Goal: Task Accomplishment & Management: Complete application form

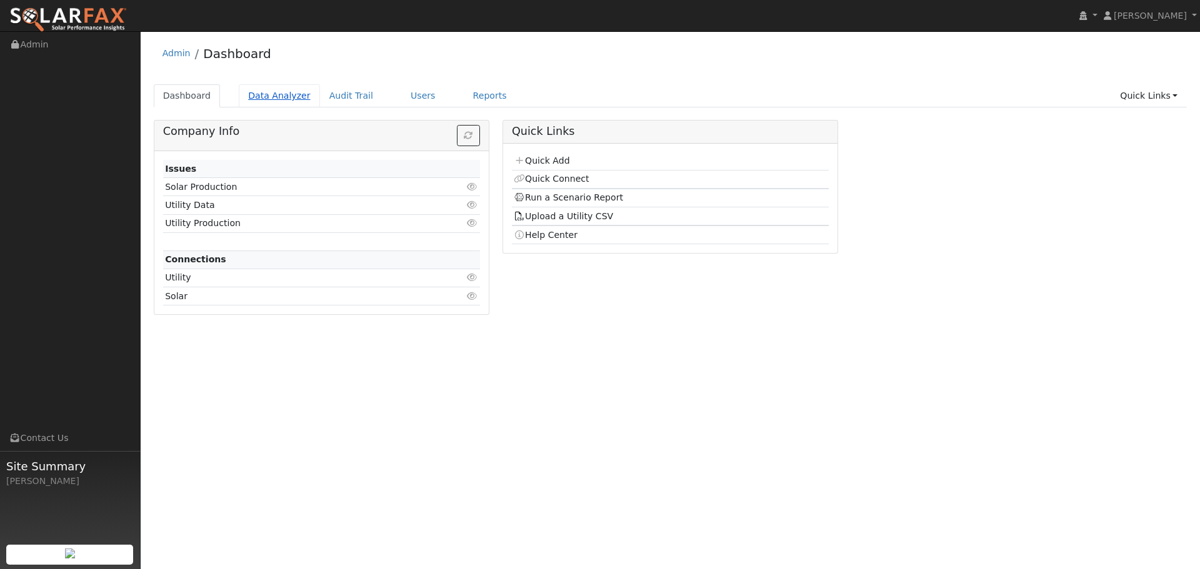
click at [277, 97] on link "Data Analyzer" at bounding box center [279, 95] width 81 height 23
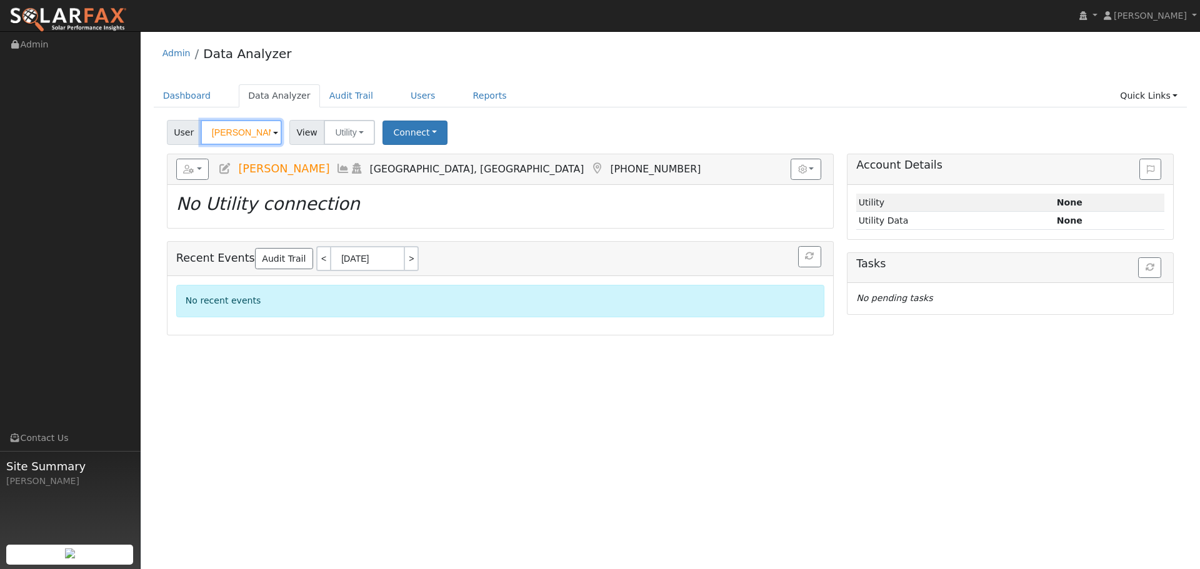
click at [230, 131] on input "Harry Bouzos" at bounding box center [241, 132] width 81 height 25
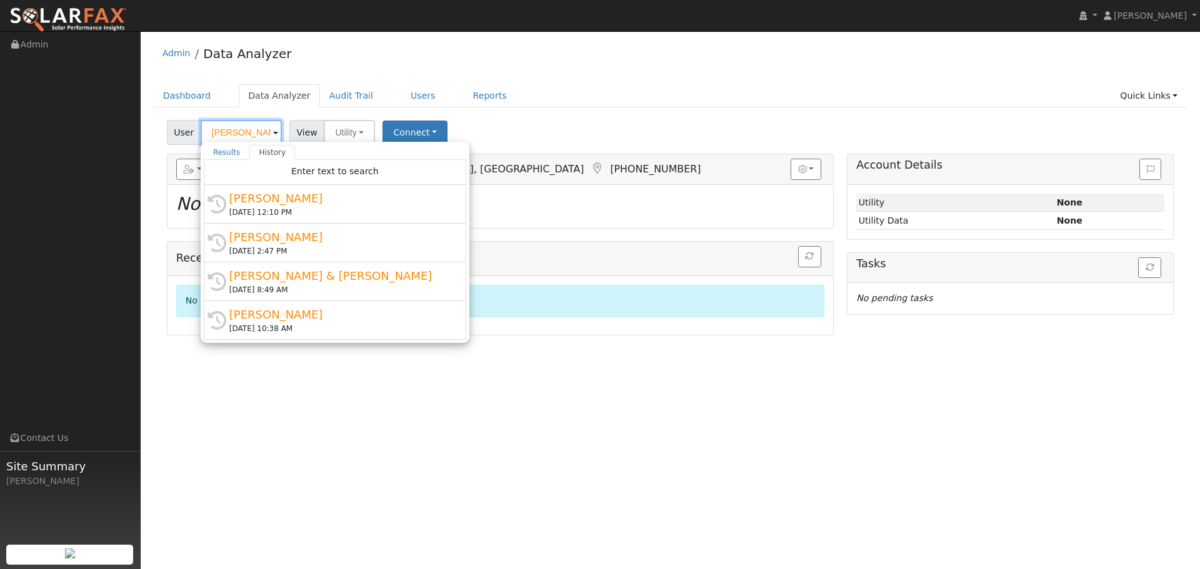
click at [230, 132] on input "Harry Bouzos" at bounding box center [241, 132] width 81 height 25
click at [227, 132] on input "Harry Bouzos" at bounding box center [241, 132] width 81 height 25
paste input "Paul Laput"
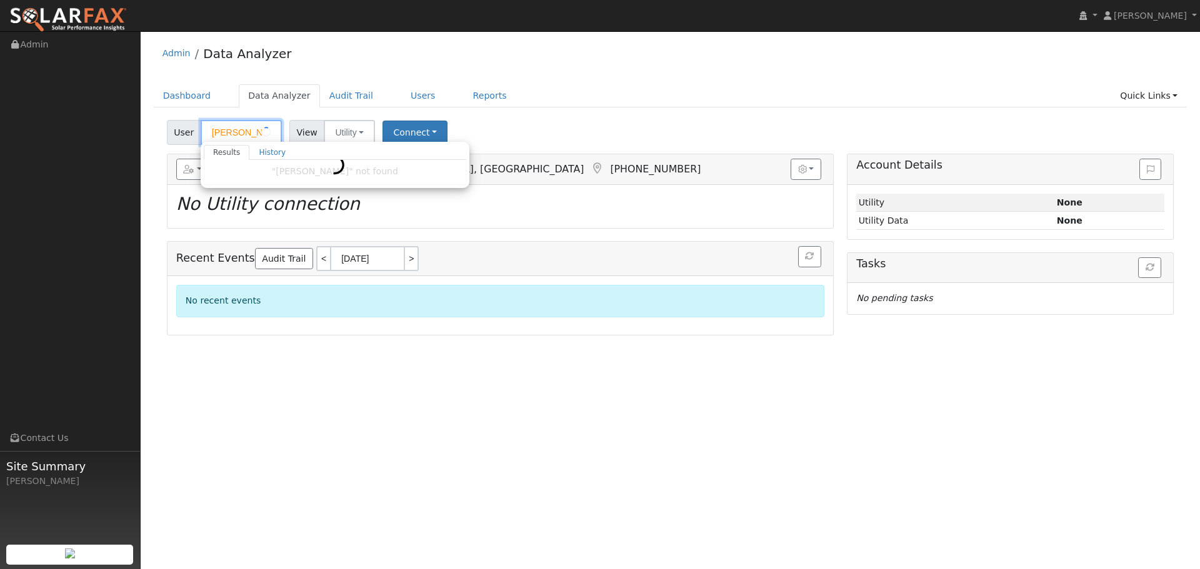
type input "Paul Laput"
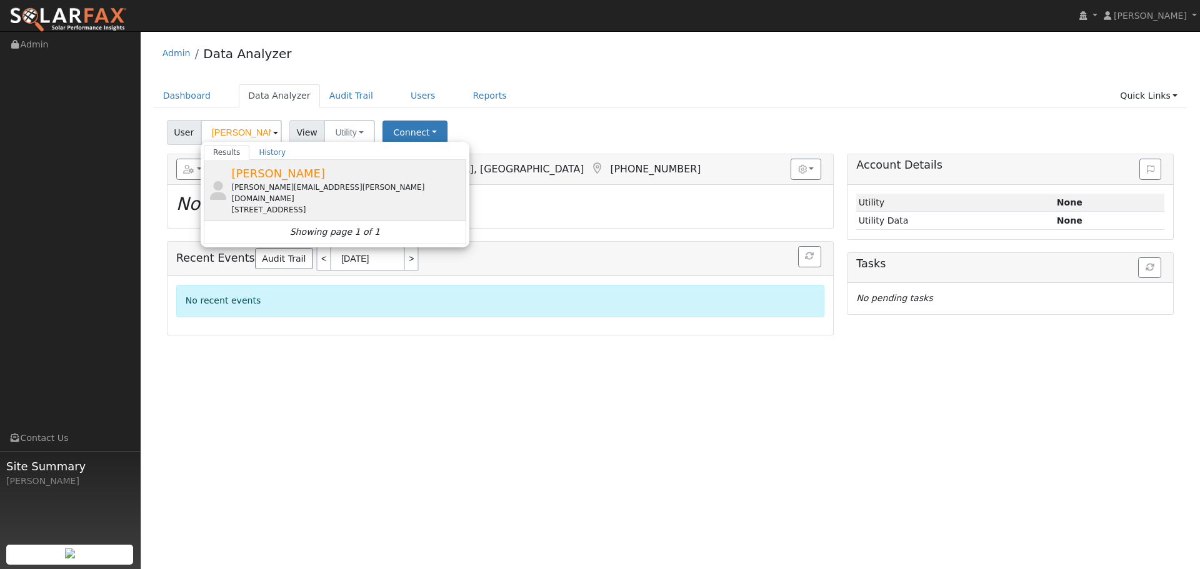
click at [399, 192] on div "paul.laput@gmail.com" at bounding box center [347, 193] width 232 height 22
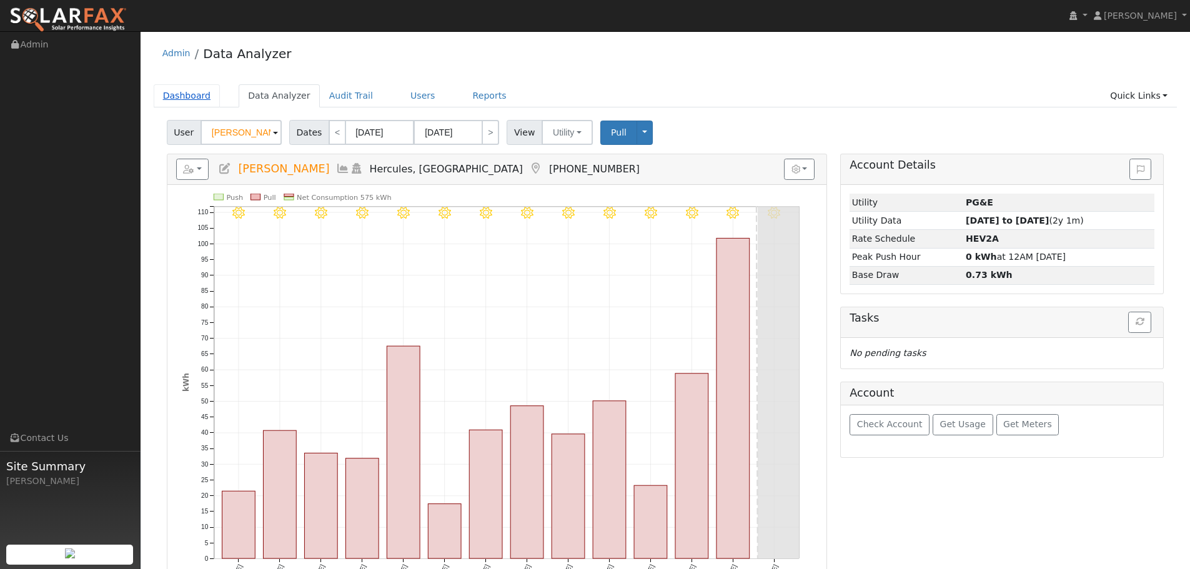
click at [191, 98] on link "Dashboard" at bounding box center [187, 95] width 67 height 23
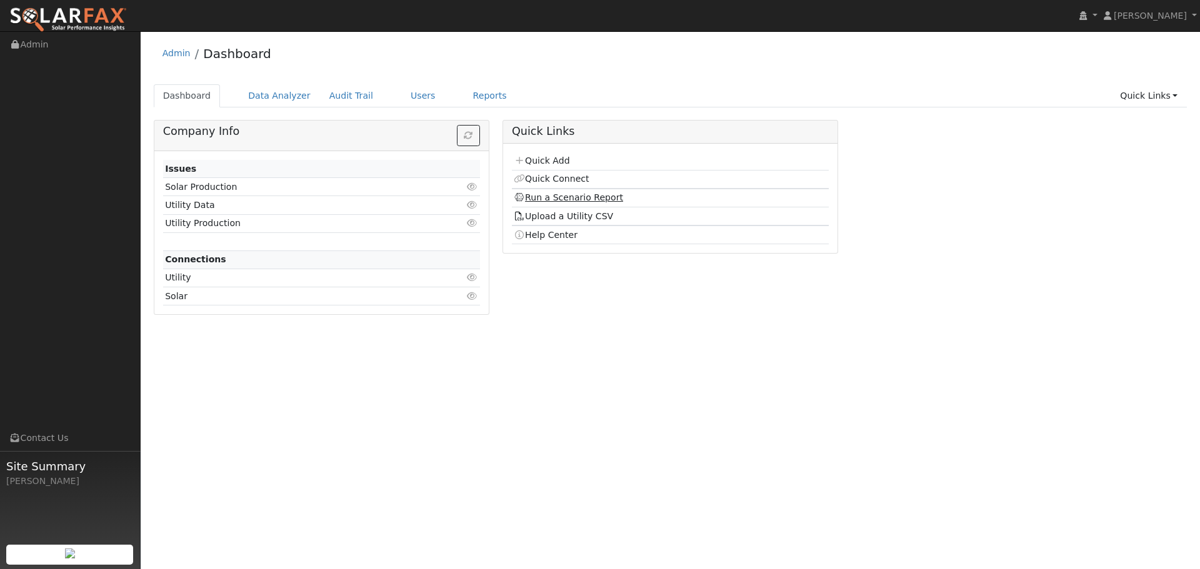
click at [561, 202] on link "Run a Scenario Report" at bounding box center [568, 197] width 109 height 10
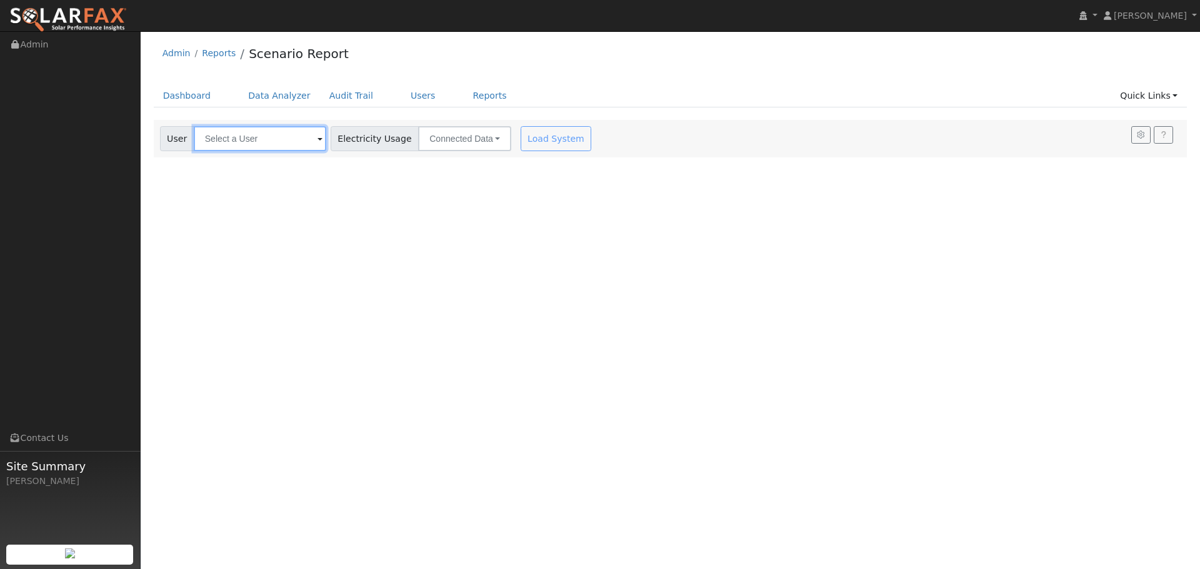
click at [220, 138] on input "text" at bounding box center [260, 138] width 132 height 25
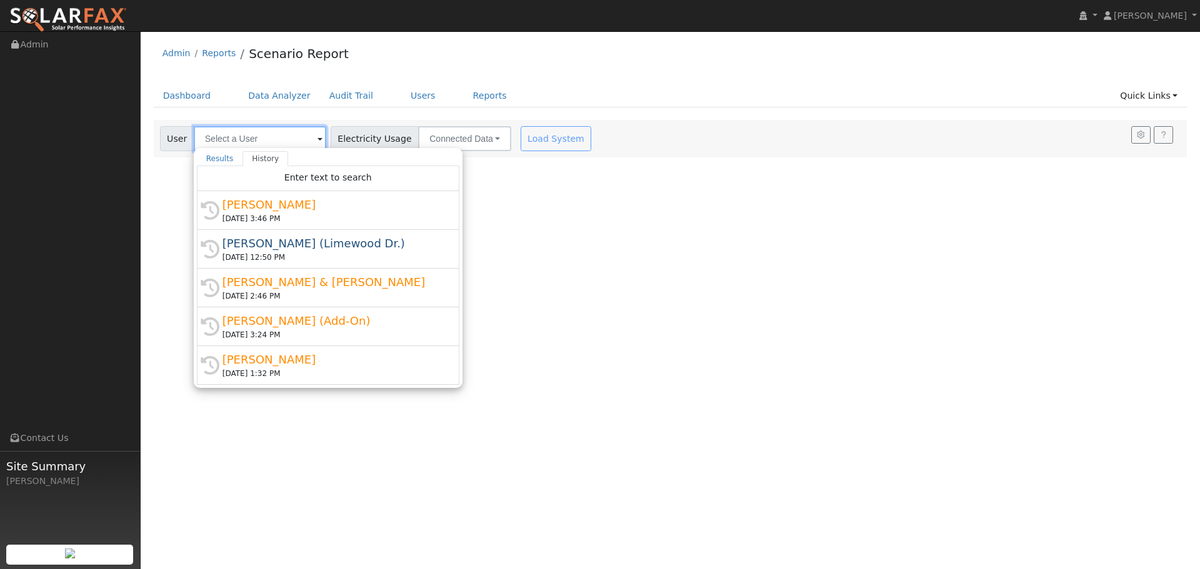
paste input "Paul Laput"
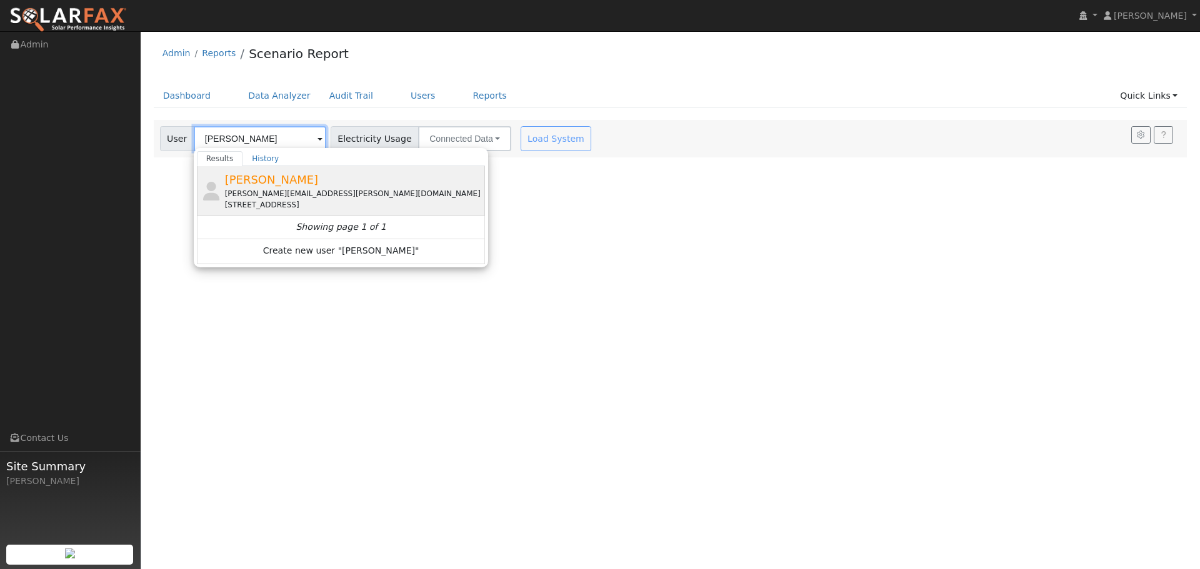
type input "Paul Laput"
click at [268, 186] on span "Paul Laput" at bounding box center [272, 179] width 94 height 13
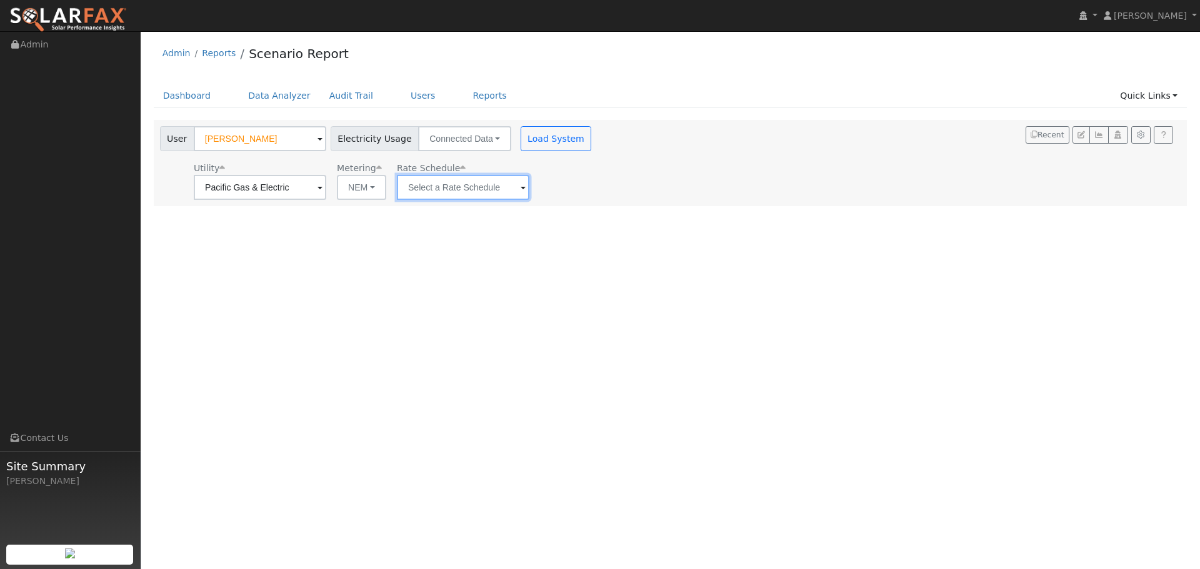
click at [501, 194] on input "text" at bounding box center [463, 187] width 132 height 25
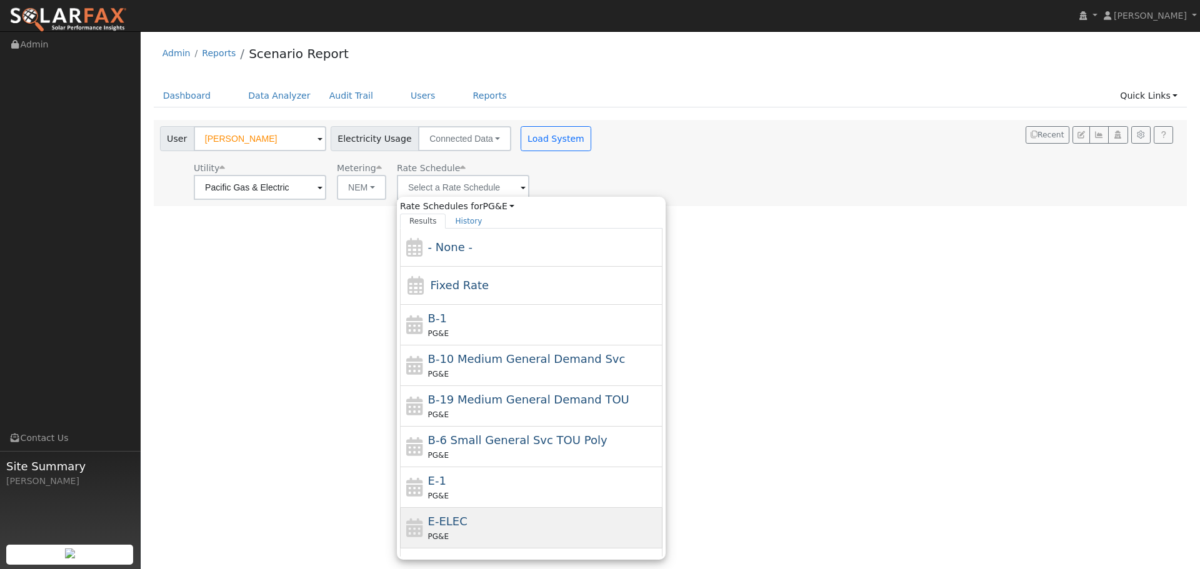
click at [508, 523] on div "E-ELEC PG&E" at bounding box center [544, 528] width 232 height 30
type input "E-ELEC"
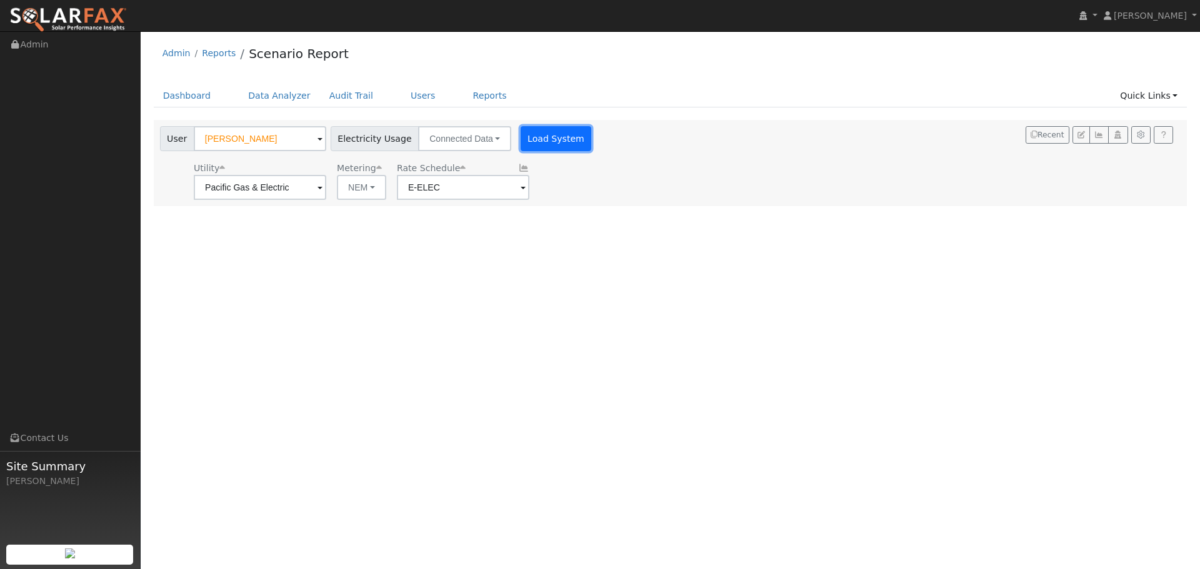
click at [562, 132] on button "Load System" at bounding box center [556, 138] width 71 height 25
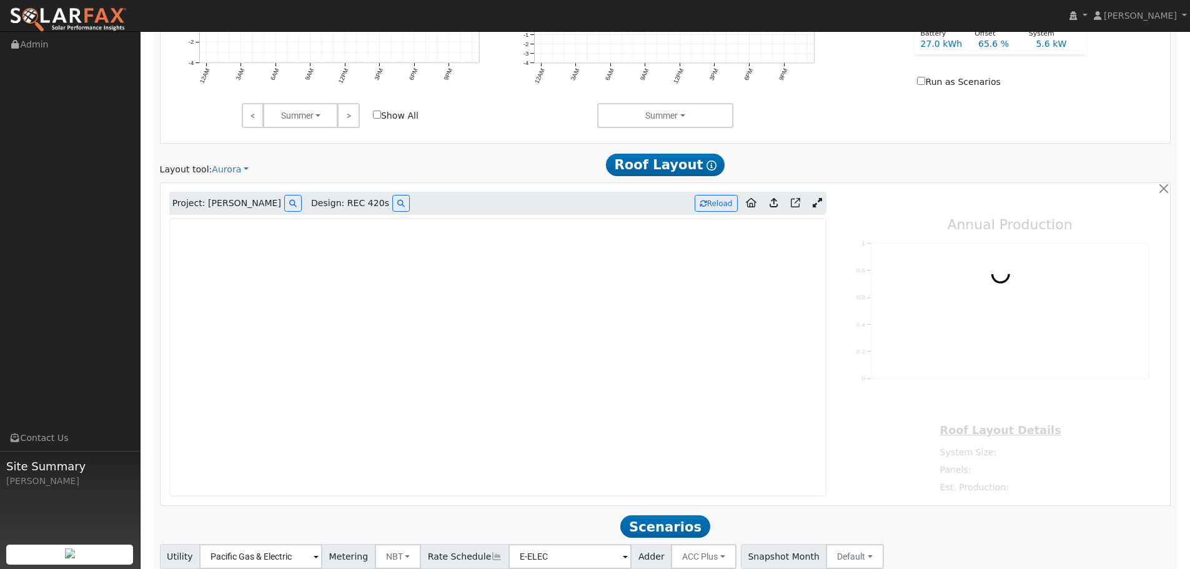
scroll to position [687, 0]
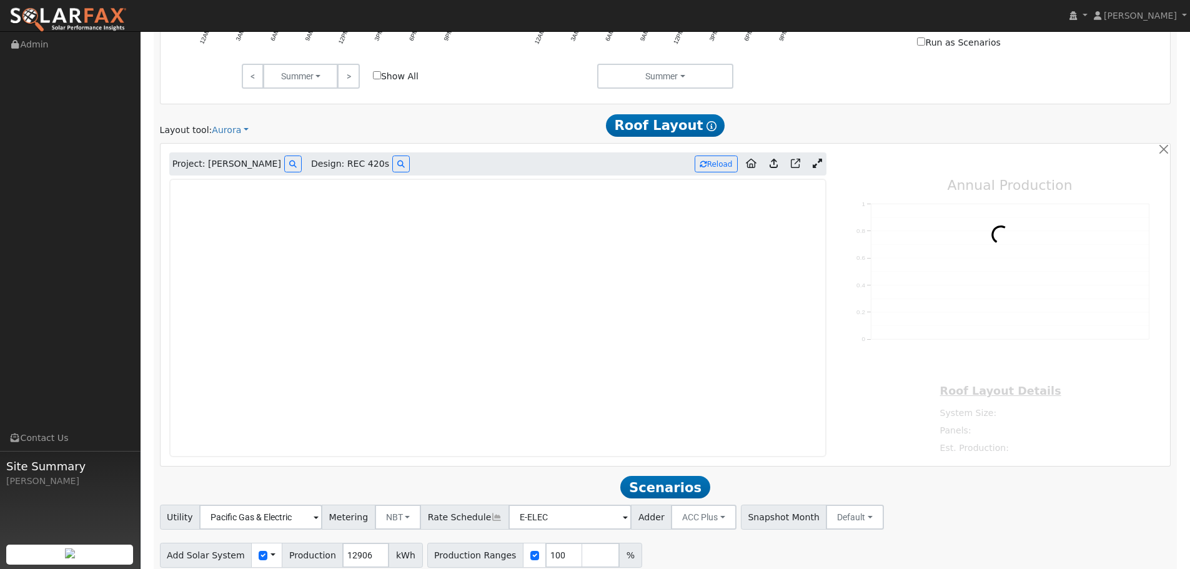
type input "15575"
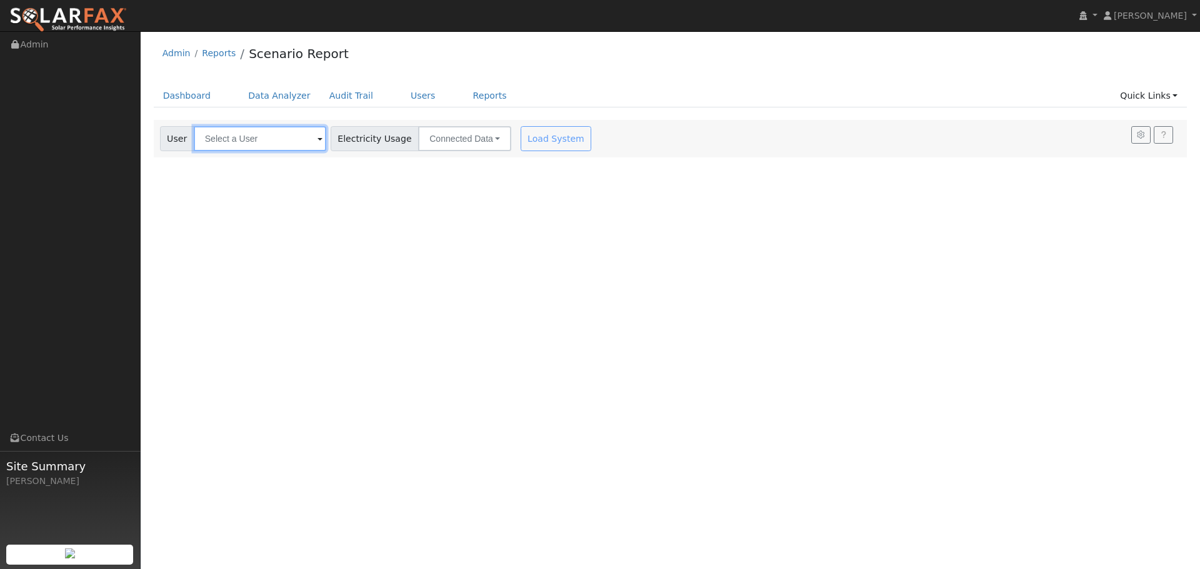
click at [261, 134] on input "text" at bounding box center [260, 138] width 132 height 25
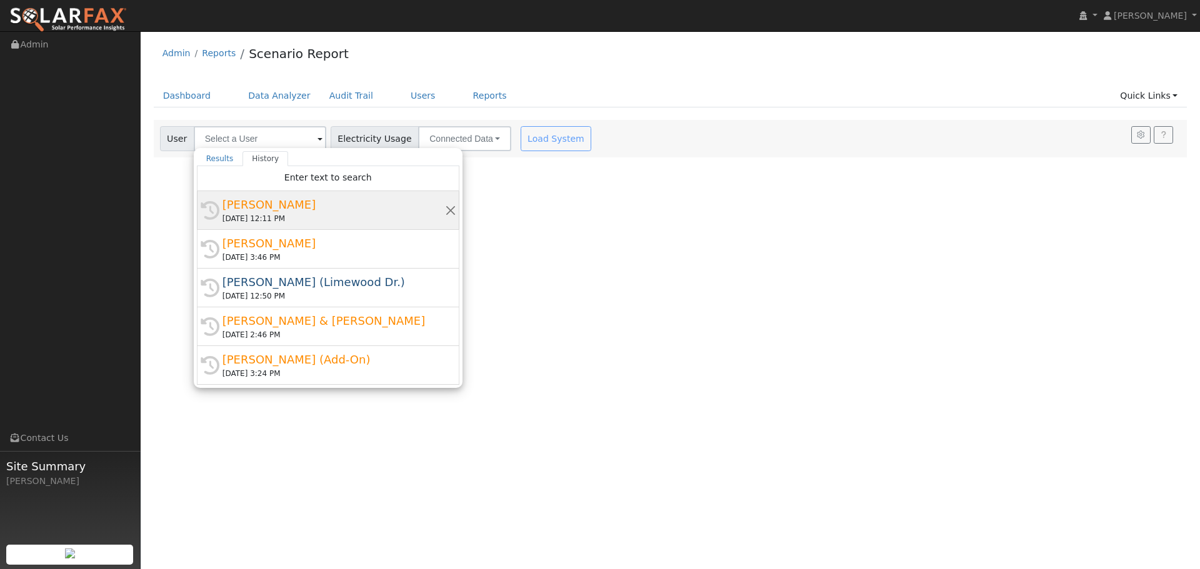
click at [306, 202] on div "[PERSON_NAME]" at bounding box center [333, 204] width 222 height 17
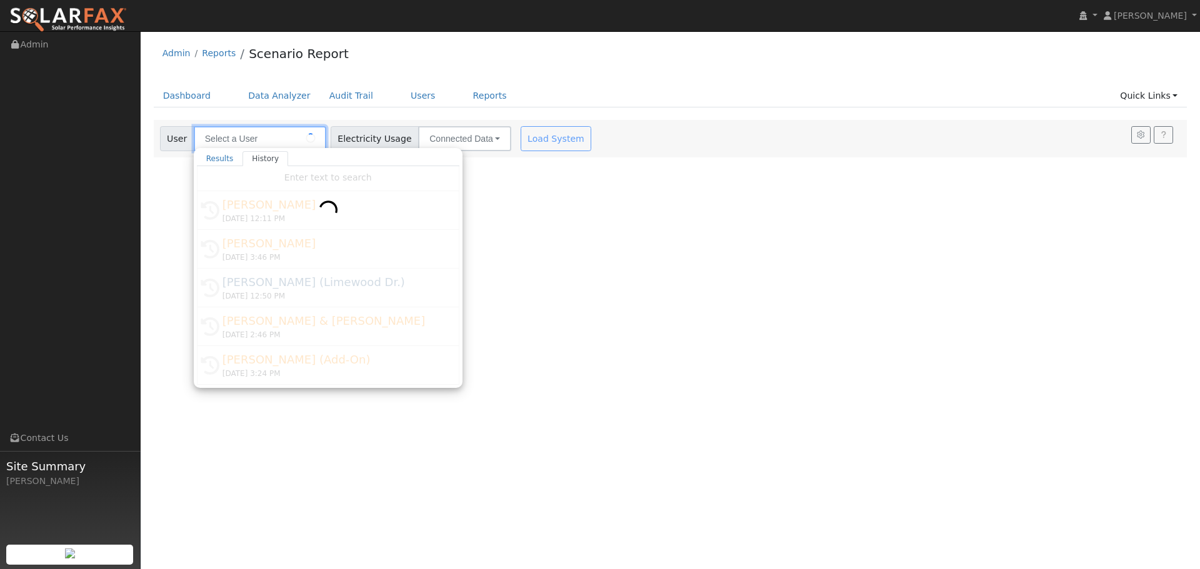
type input "[PERSON_NAME]"
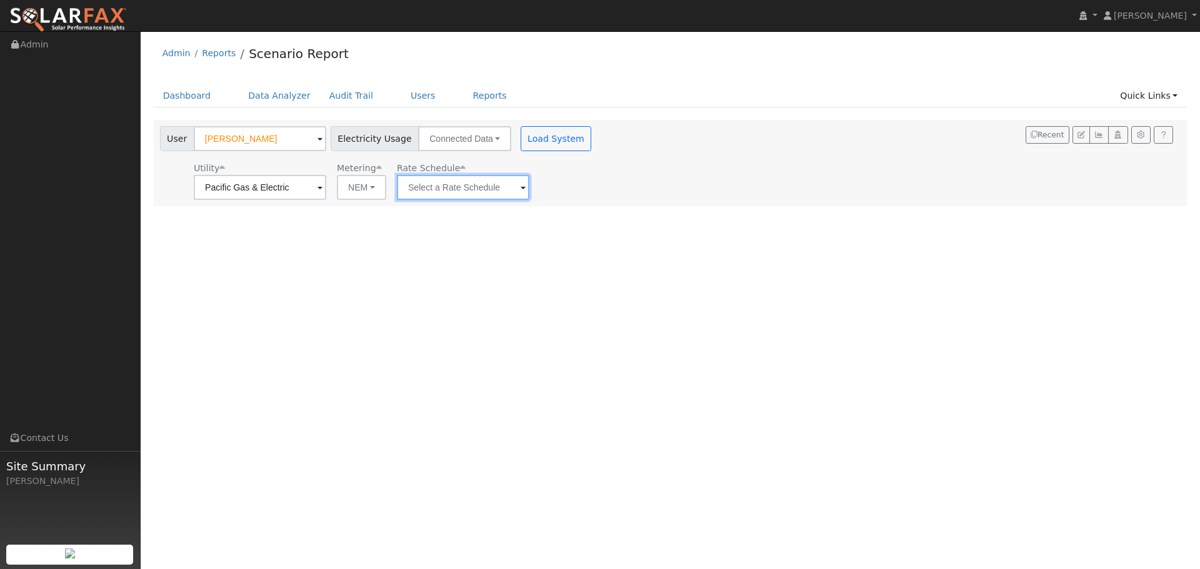
click at [427, 181] on input "text" at bounding box center [463, 187] width 132 height 25
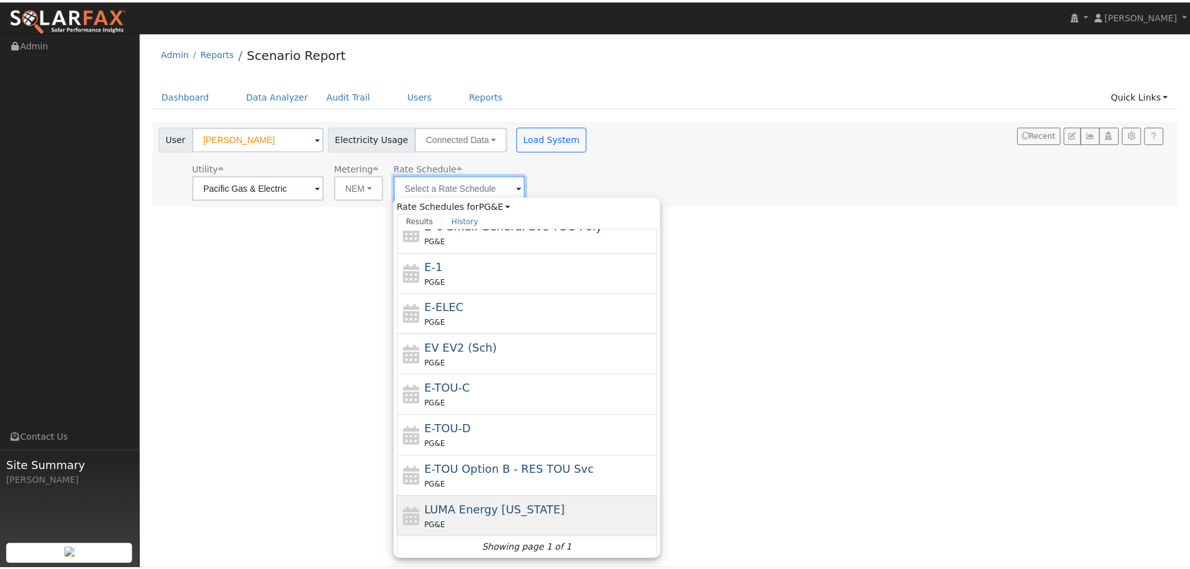
scroll to position [218, 0]
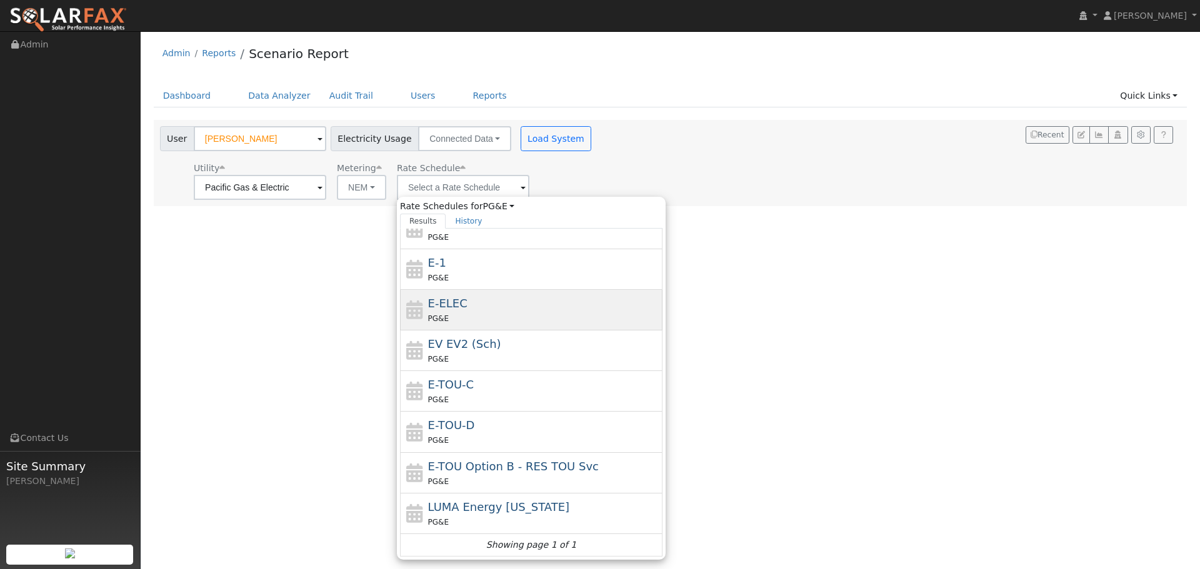
click at [477, 305] on div "E-ELEC PG&E" at bounding box center [544, 310] width 232 height 30
type input "E-ELEC"
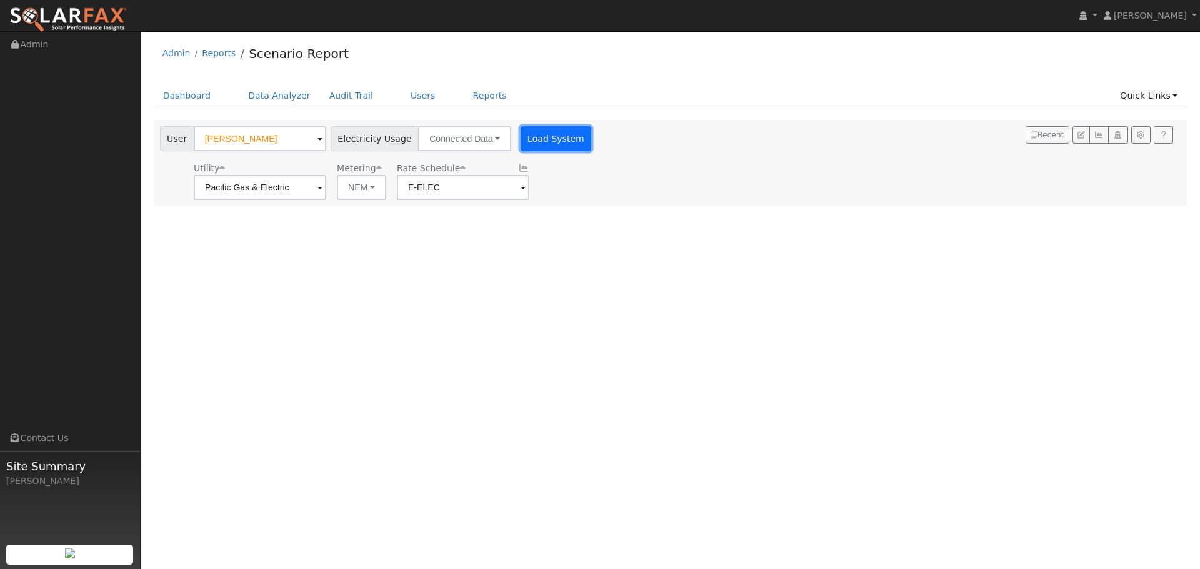
click at [529, 139] on button "Load System" at bounding box center [556, 138] width 71 height 25
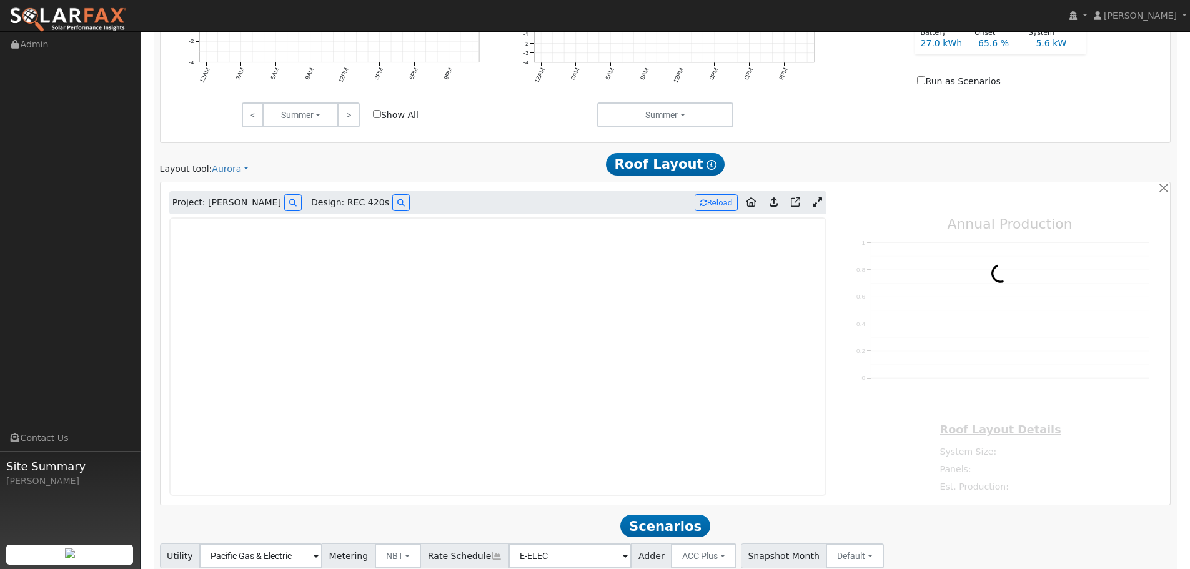
scroll to position [687, 0]
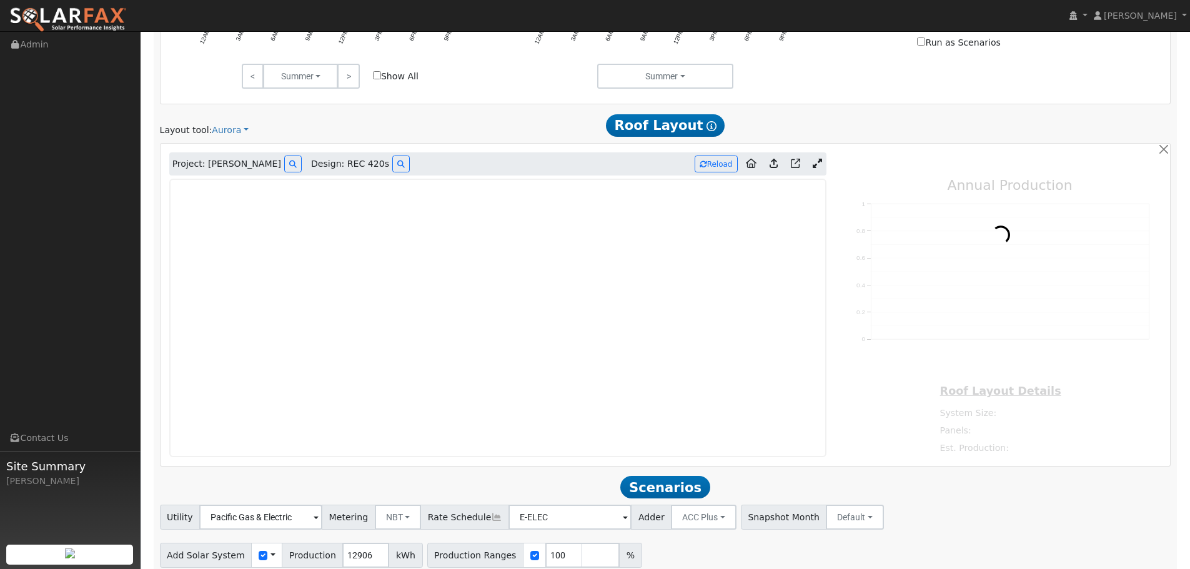
type input "15276"
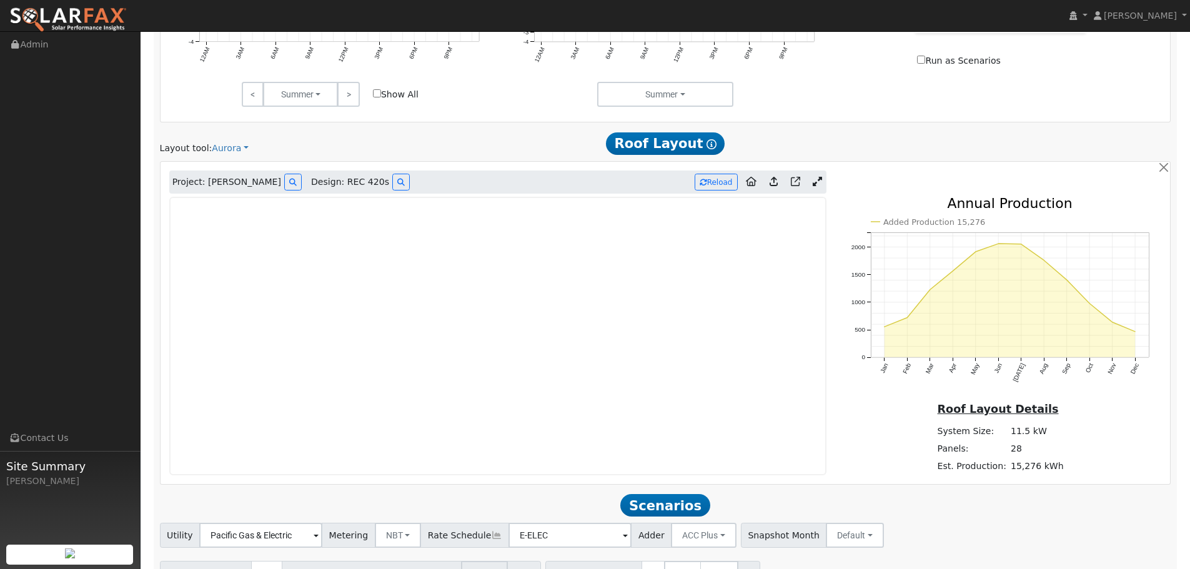
scroll to position [675, 0]
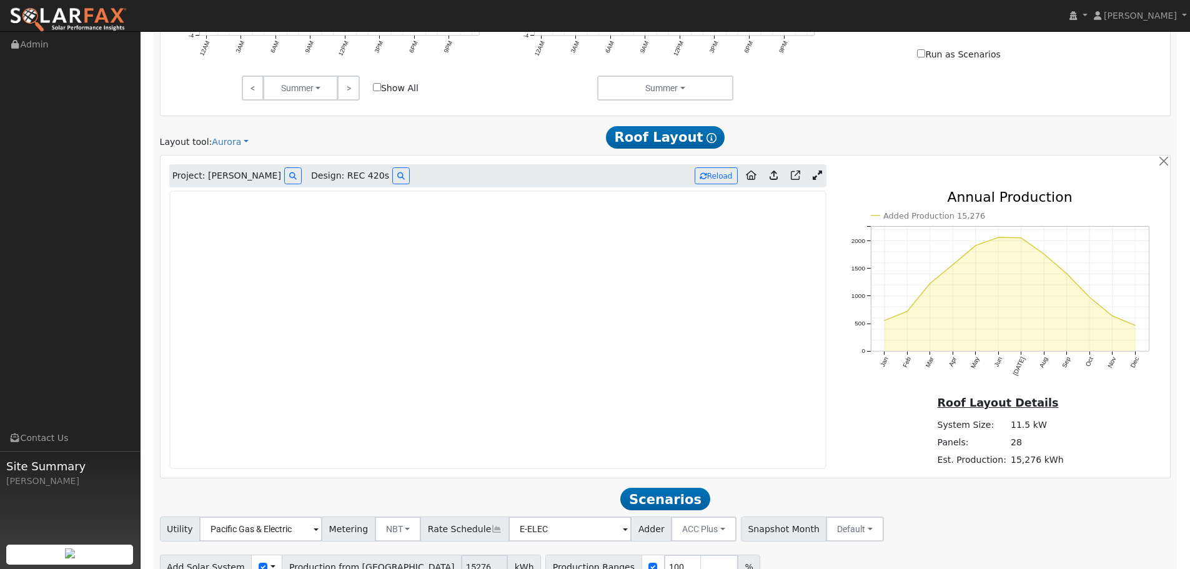
click at [812, 175] on link at bounding box center [818, 176] width 18 height 19
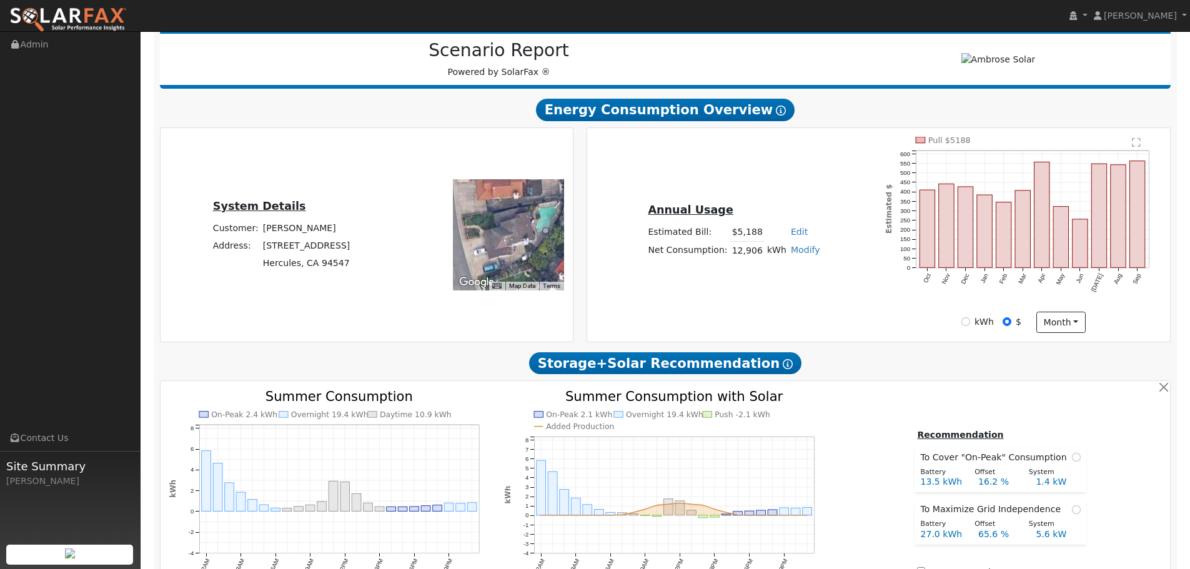
scroll to position [0, 0]
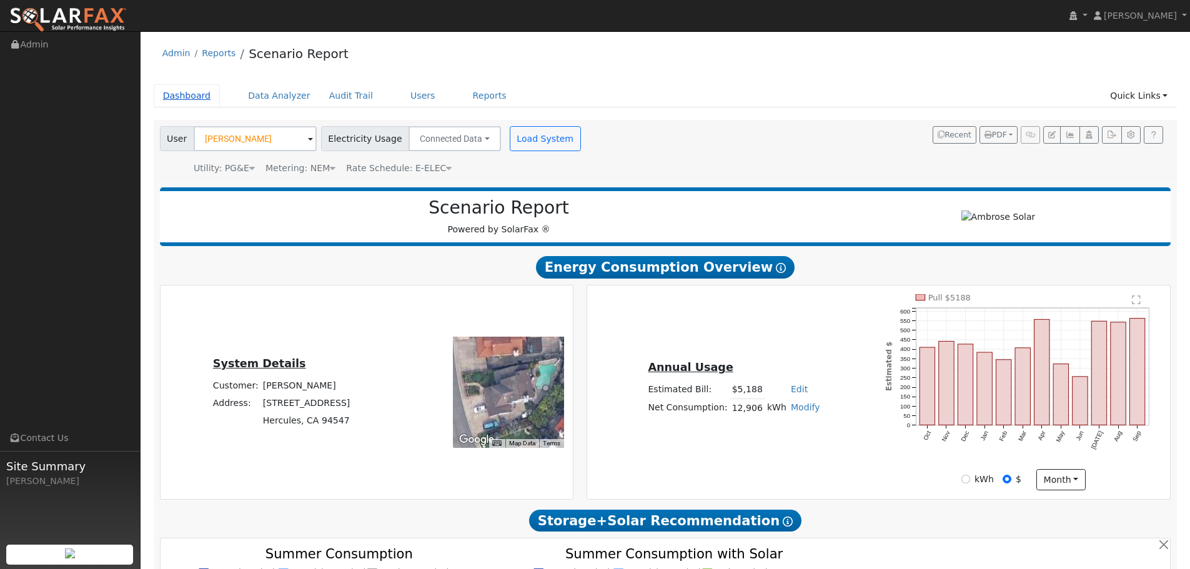
click at [196, 95] on link "Dashboard" at bounding box center [187, 95] width 67 height 23
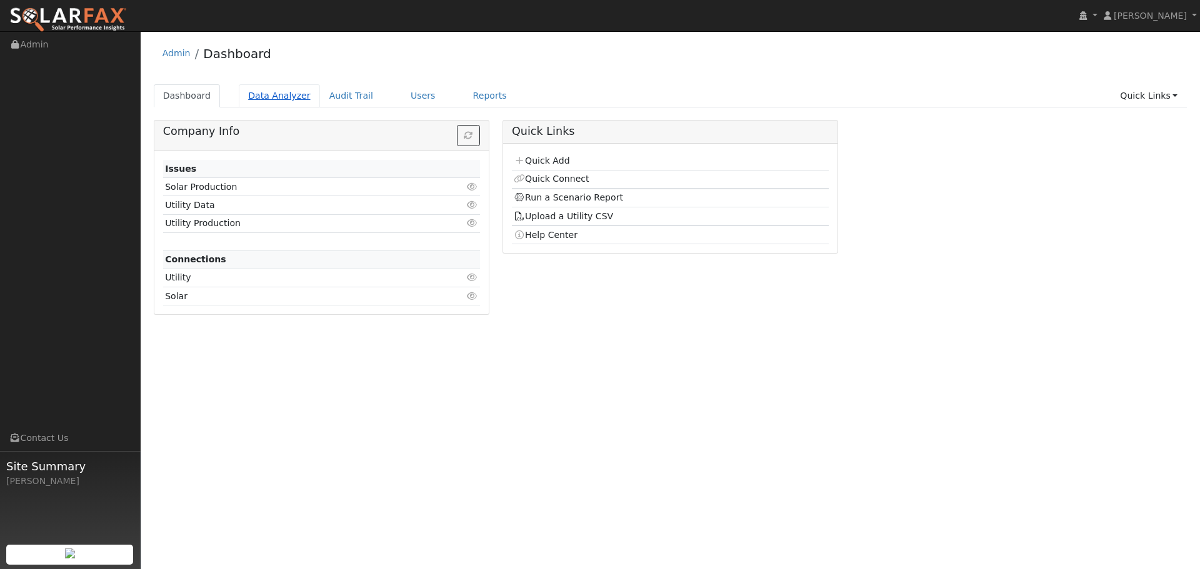
click at [278, 99] on link "Data Analyzer" at bounding box center [279, 95] width 81 height 23
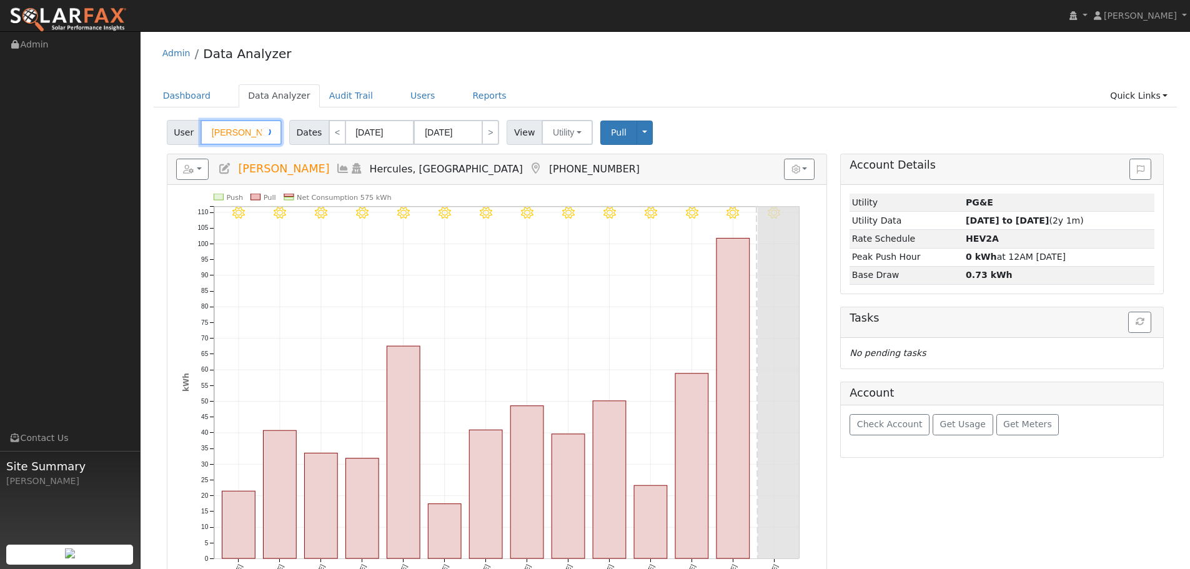
click at [235, 134] on input "[PERSON_NAME]" at bounding box center [241, 132] width 81 height 25
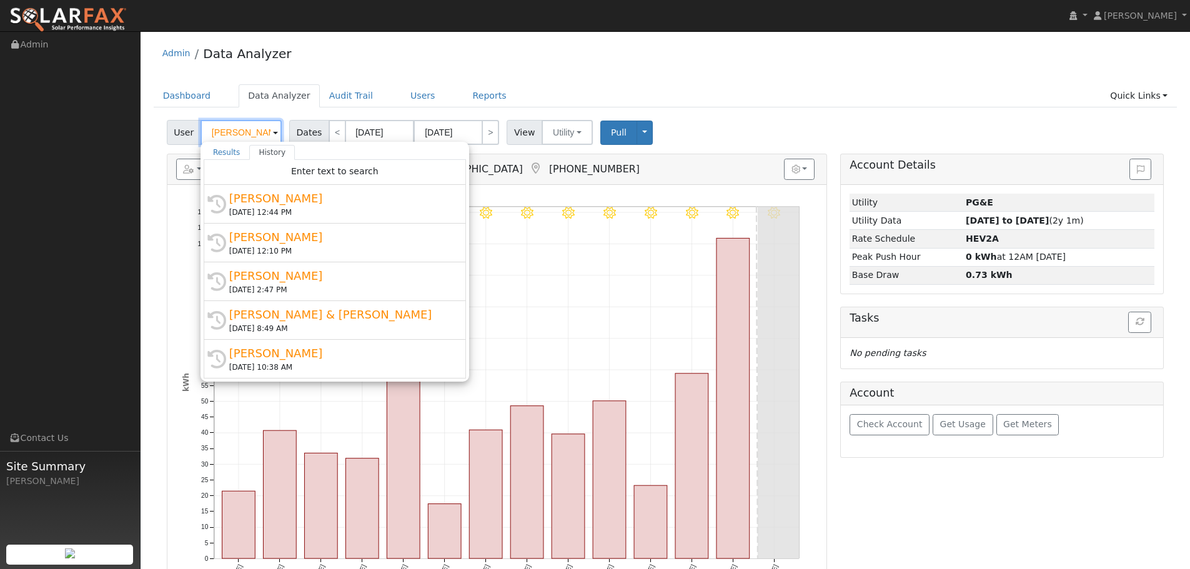
paste input "[PERSON_NAME]"
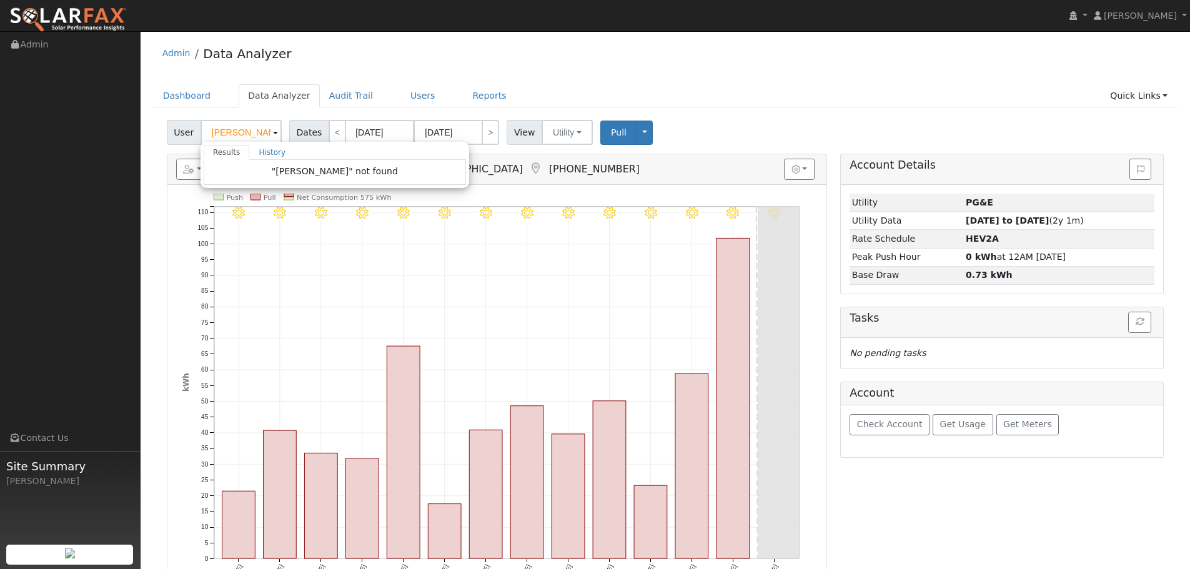
click at [772, 87] on ul "Dashboard Data Analyzer Audit Trail Users Reports Quick Links Quick Add Quick C…" at bounding box center [666, 95] width 1024 height 23
type input "[PERSON_NAME]"
click at [1119, 99] on link "Quick Links" at bounding box center [1139, 95] width 76 height 23
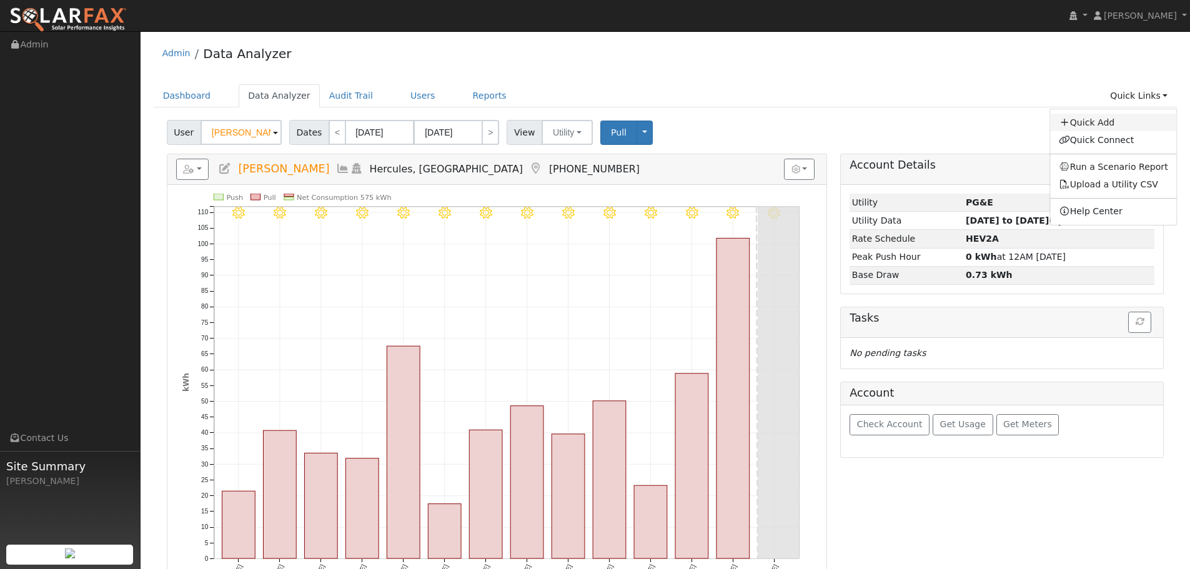
drag, startPoint x: 1131, startPoint y: 122, endPoint x: 1124, endPoint y: 123, distance: 7.6
click at [1130, 122] on link "Quick Add" at bounding box center [1113, 122] width 127 height 17
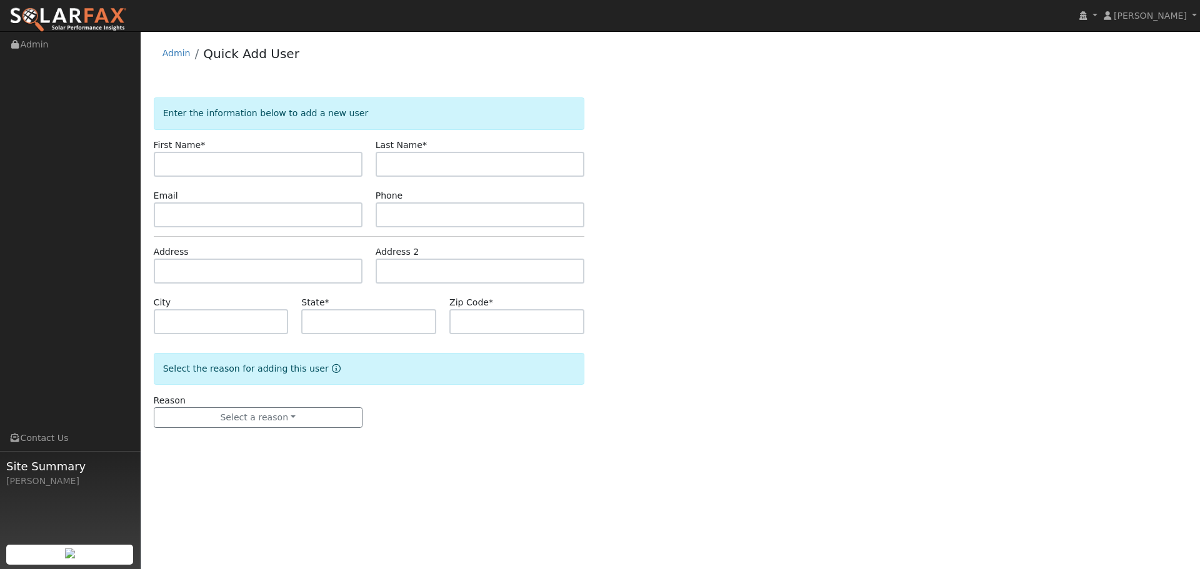
click at [278, 171] on input "text" at bounding box center [258, 164] width 209 height 25
type input "[PERSON_NAME]"
click at [412, 162] on input "text" at bounding box center [480, 164] width 209 height 25
paste input "[PERSON_NAME]"
click at [416, 164] on input "[PERSON_NAME]" at bounding box center [480, 164] width 209 height 25
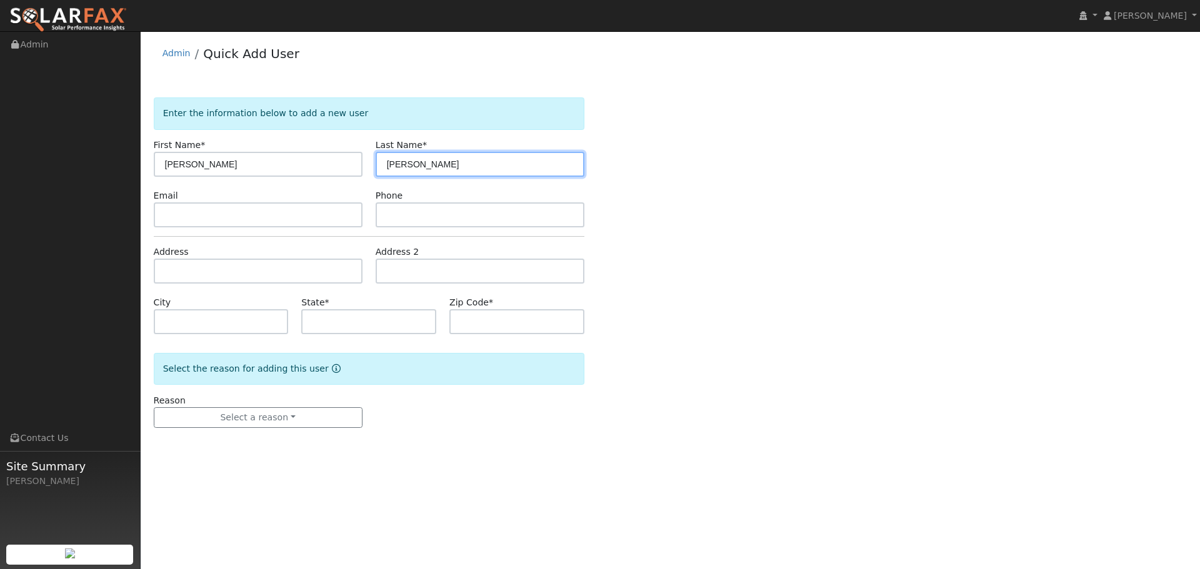
type input "Johnson"
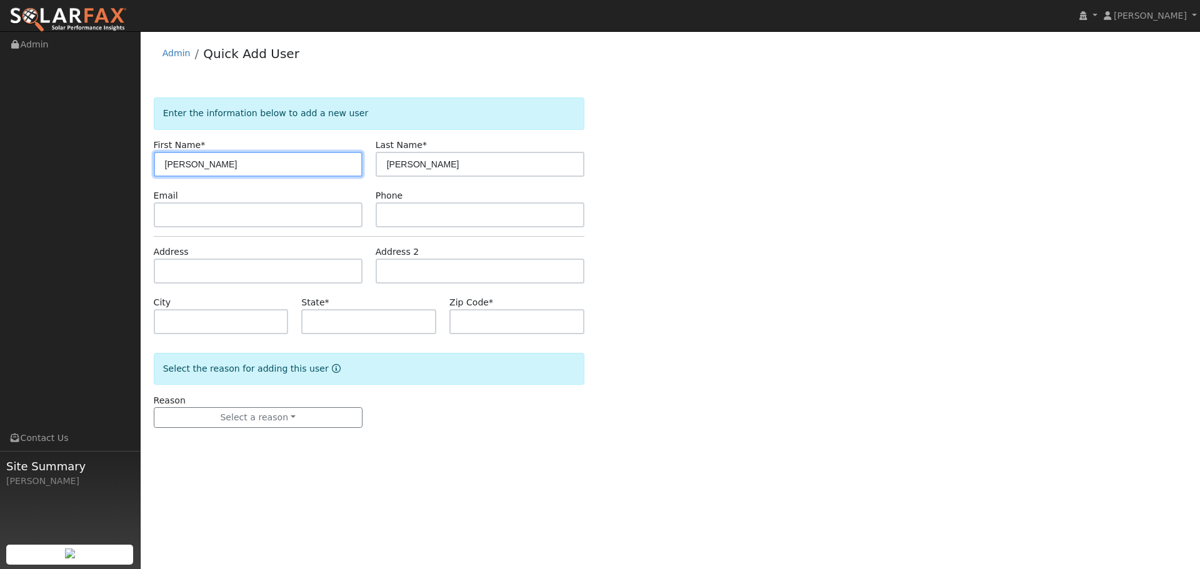
click at [332, 162] on input "[PERSON_NAME]" at bounding box center [258, 164] width 209 height 25
type input "Duane"
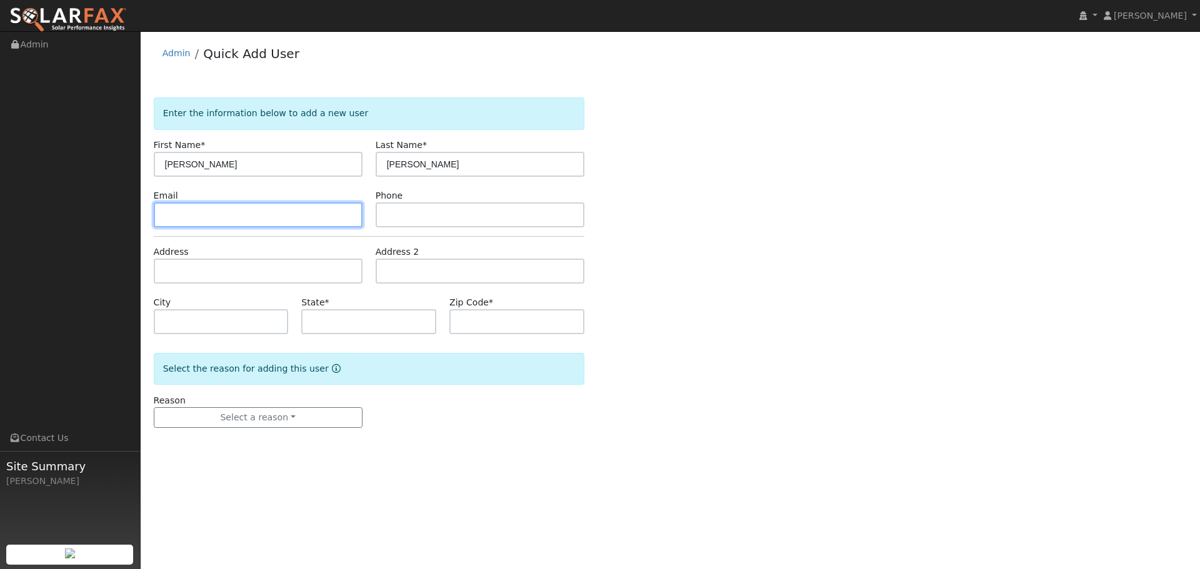
click at [242, 211] on input "text" at bounding box center [258, 214] width 209 height 25
paste input "duane@artisticlightingcorp.com"
type input "duane@artisticlightingcorp.com"
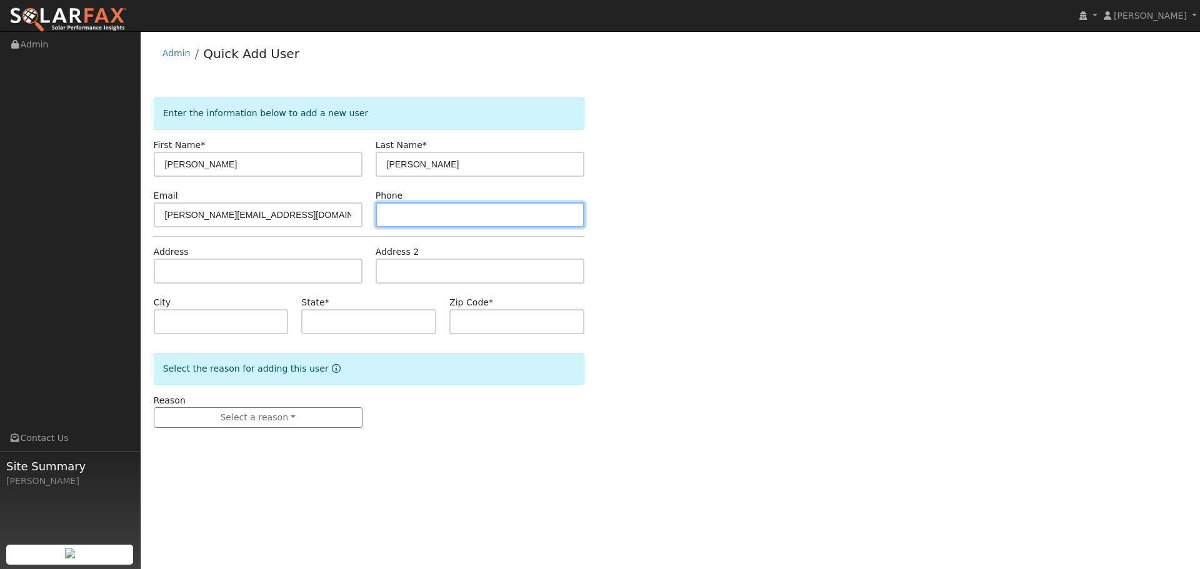
click at [481, 211] on input "text" at bounding box center [480, 214] width 209 height 25
paste input "(415) 559-8630"
type input "(415) 559-8630"
click at [720, 297] on div "Enter the information below to add a new user First Name * Duane Last Name * Jo…" at bounding box center [671, 275] width 1034 height 356
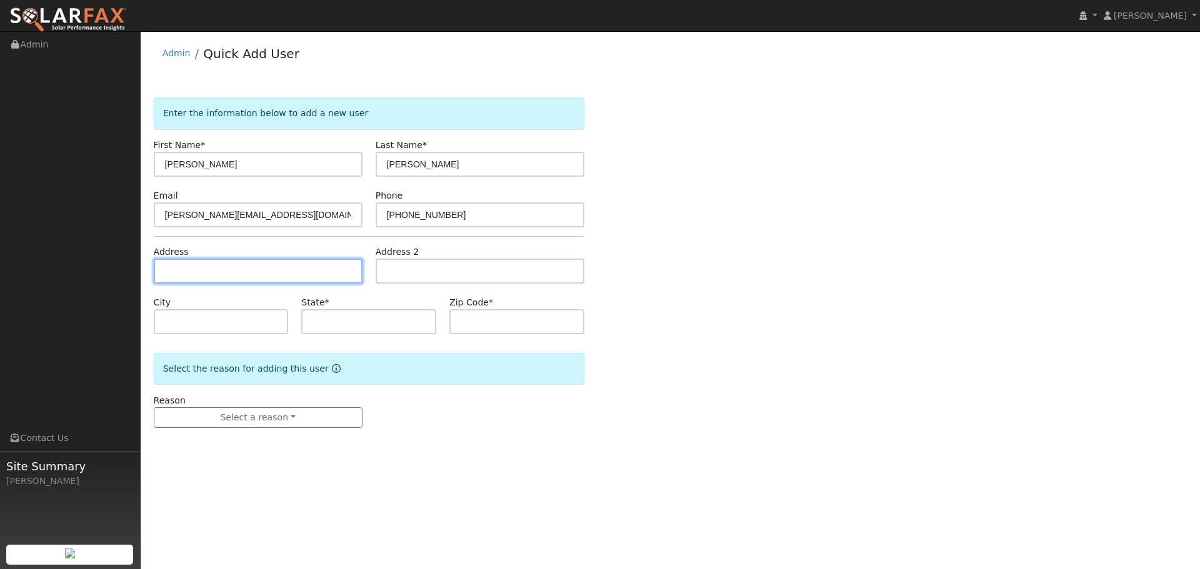
click at [258, 268] on input "text" at bounding box center [258, 271] width 209 height 25
paste input "[STREET_ADDRESS]"
type input "[STREET_ADDRESS]"
type input "Novato"
type input "CA"
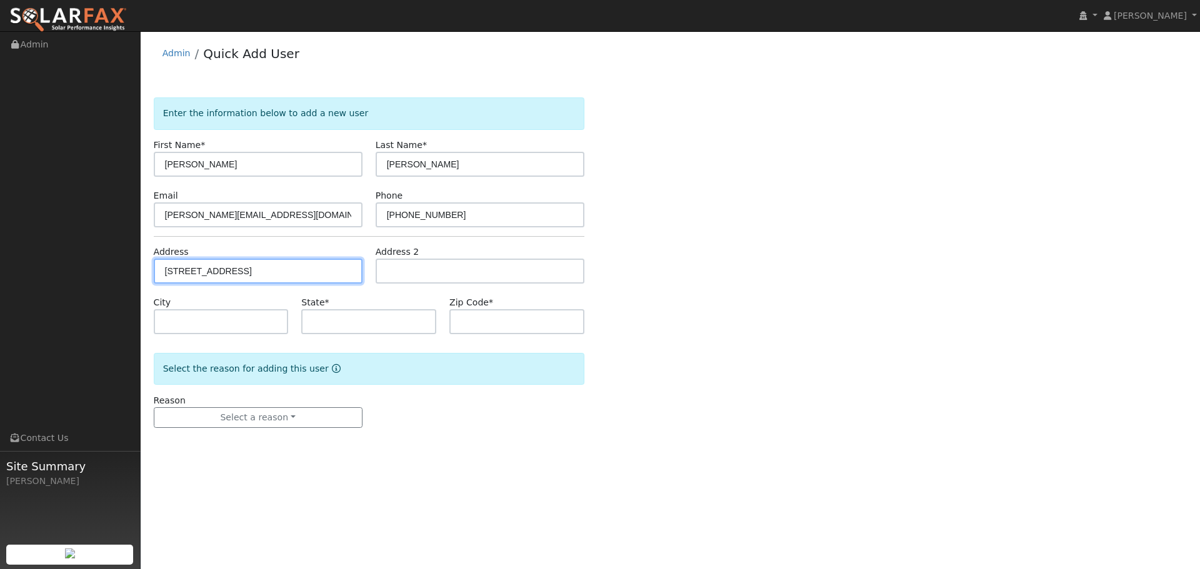
type input "94949"
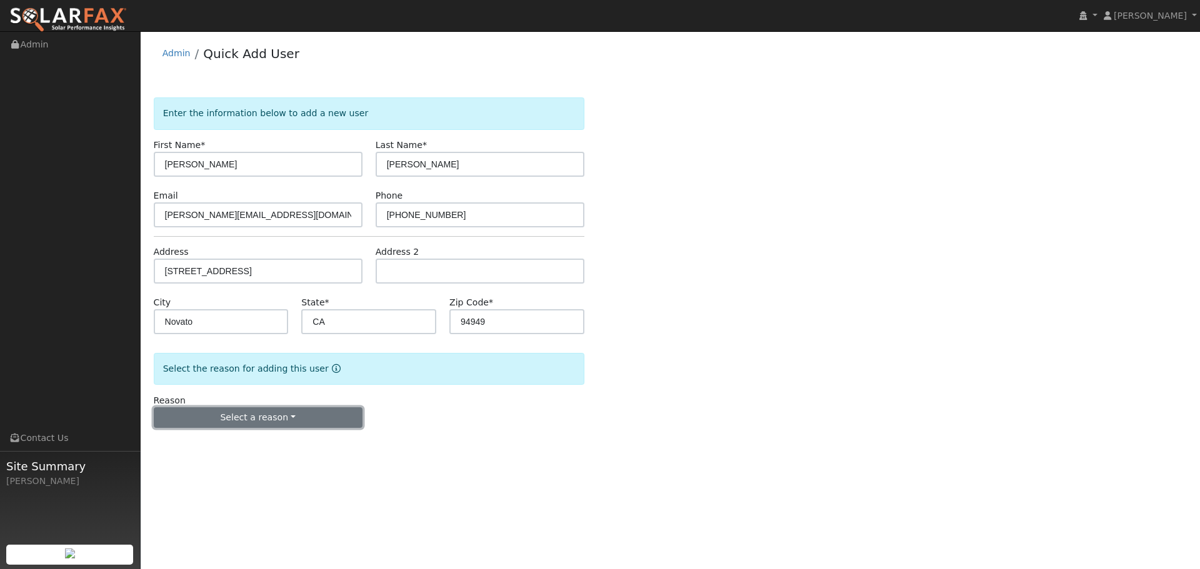
click at [257, 417] on button "Select a reason" at bounding box center [258, 417] width 209 height 21
click at [254, 443] on link "New lead" at bounding box center [223, 443] width 138 height 17
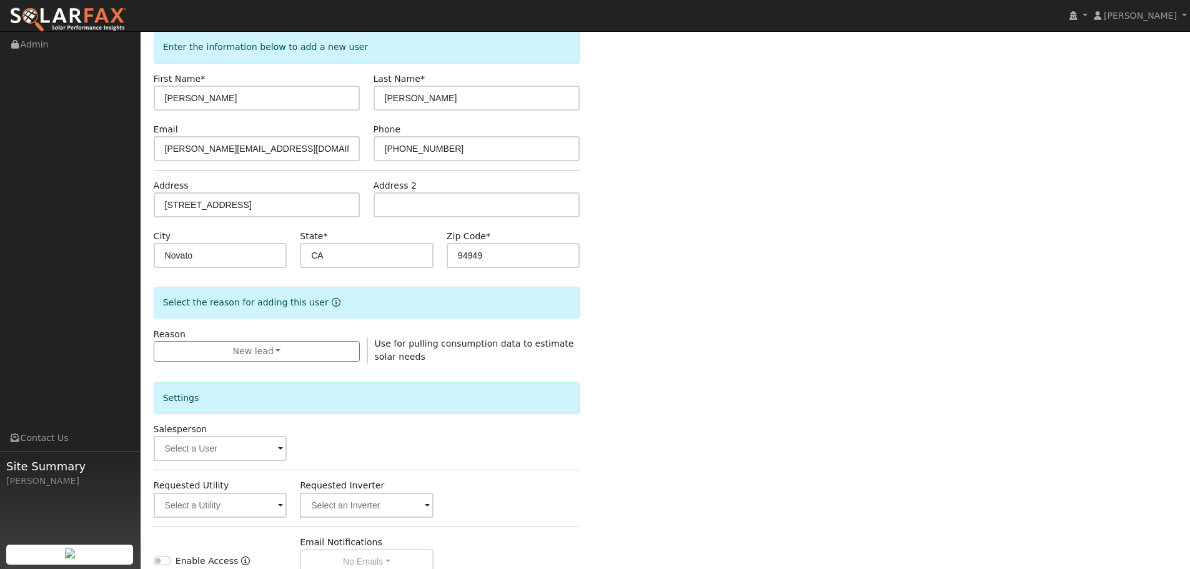
scroll to position [125, 0]
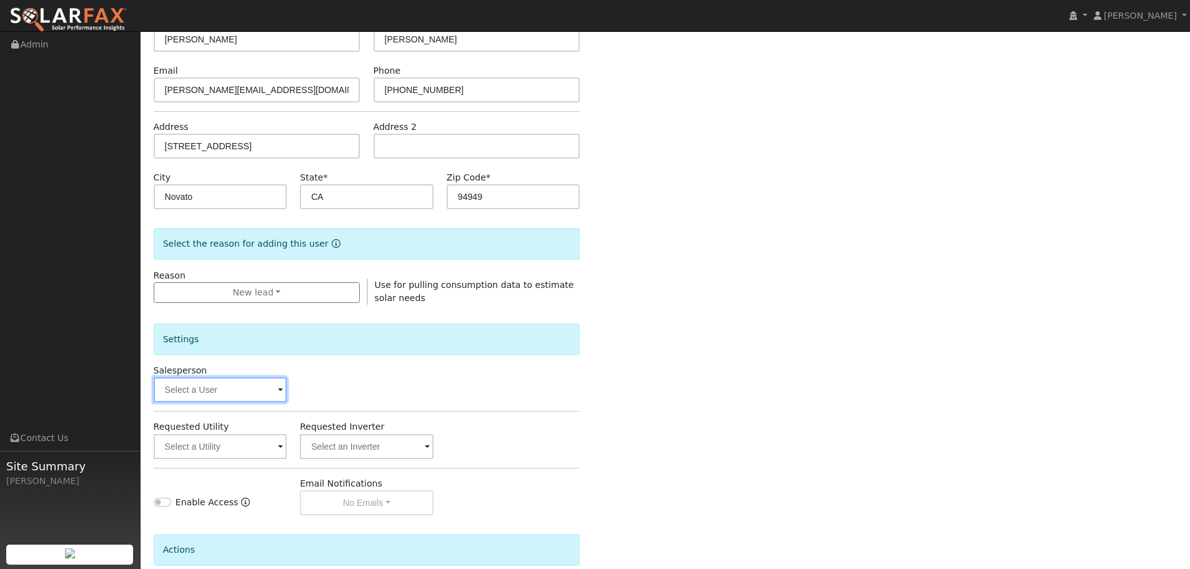
click at [252, 384] on input "text" at bounding box center [221, 389] width 134 height 25
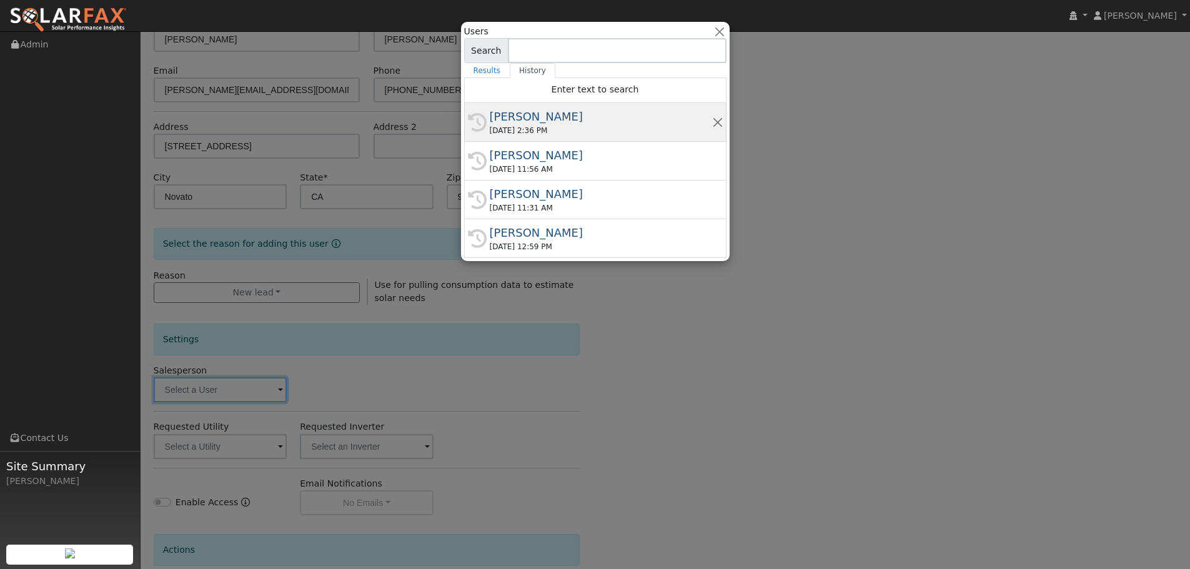
click at [578, 124] on div "[PERSON_NAME]" at bounding box center [601, 116] width 222 height 17
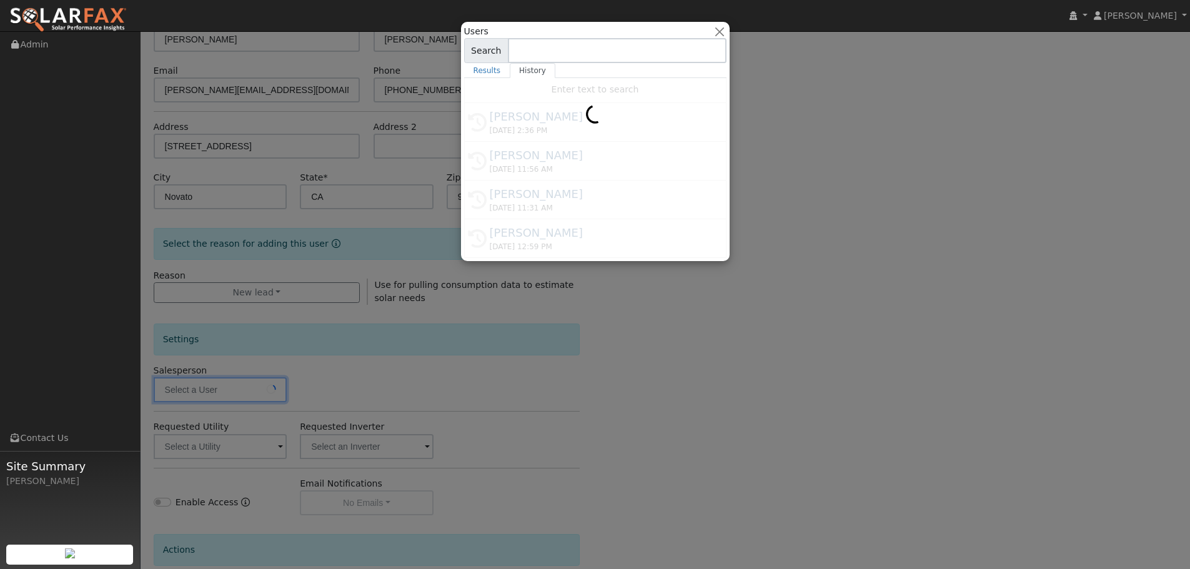
type input "[PERSON_NAME]"
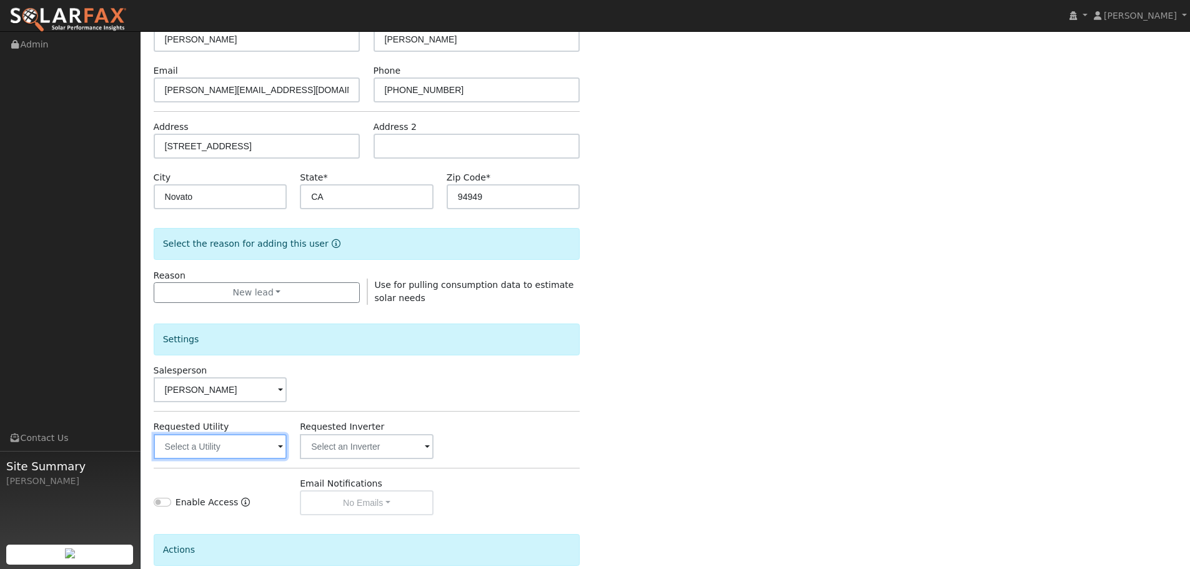
click at [228, 453] on input "text" at bounding box center [221, 446] width 134 height 25
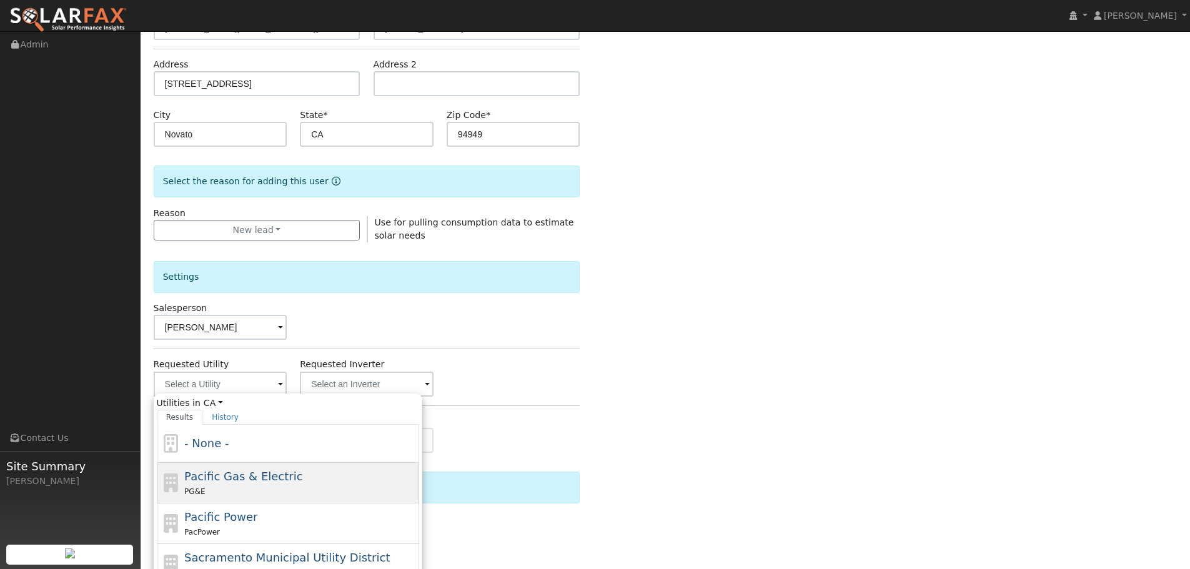
click at [252, 477] on span "Pacific Gas & Electric" at bounding box center [243, 476] width 118 height 13
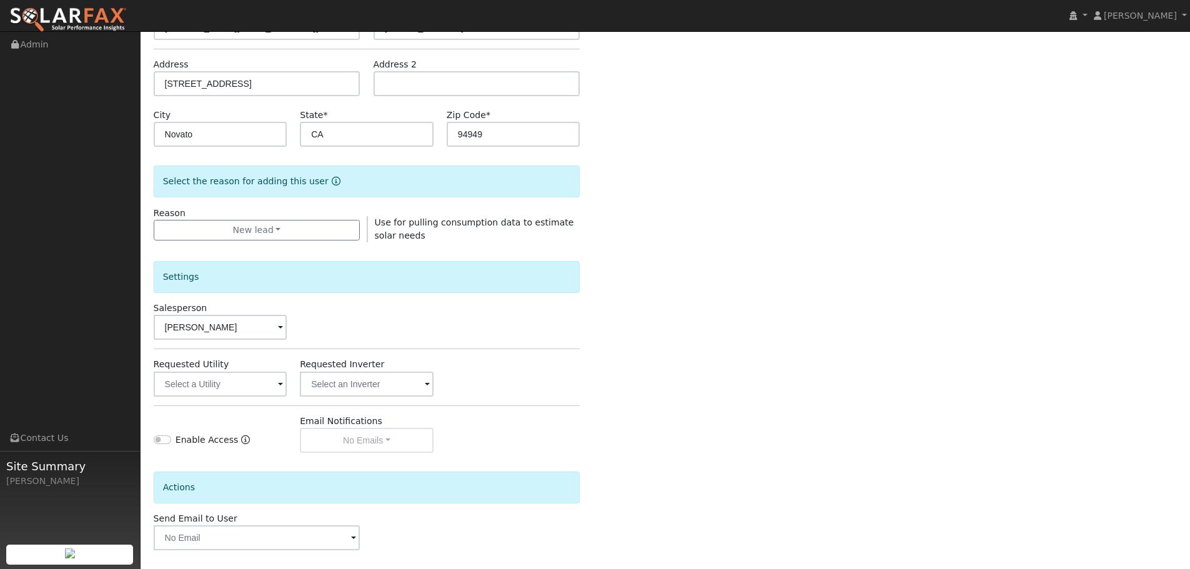
type input "Pacific Gas & Electric"
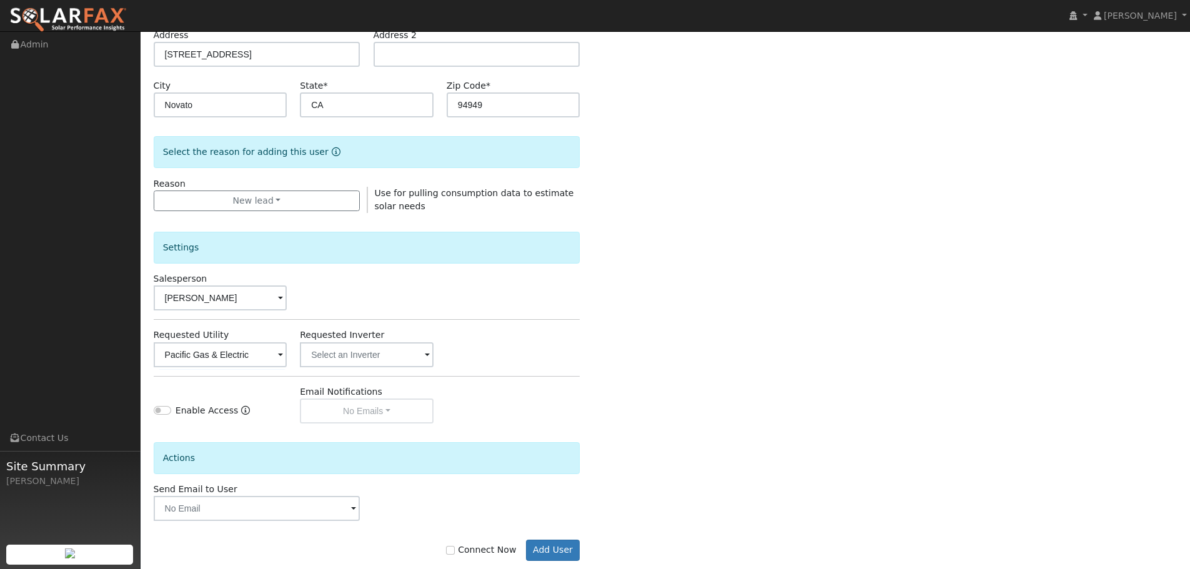
scroll to position [240, 0]
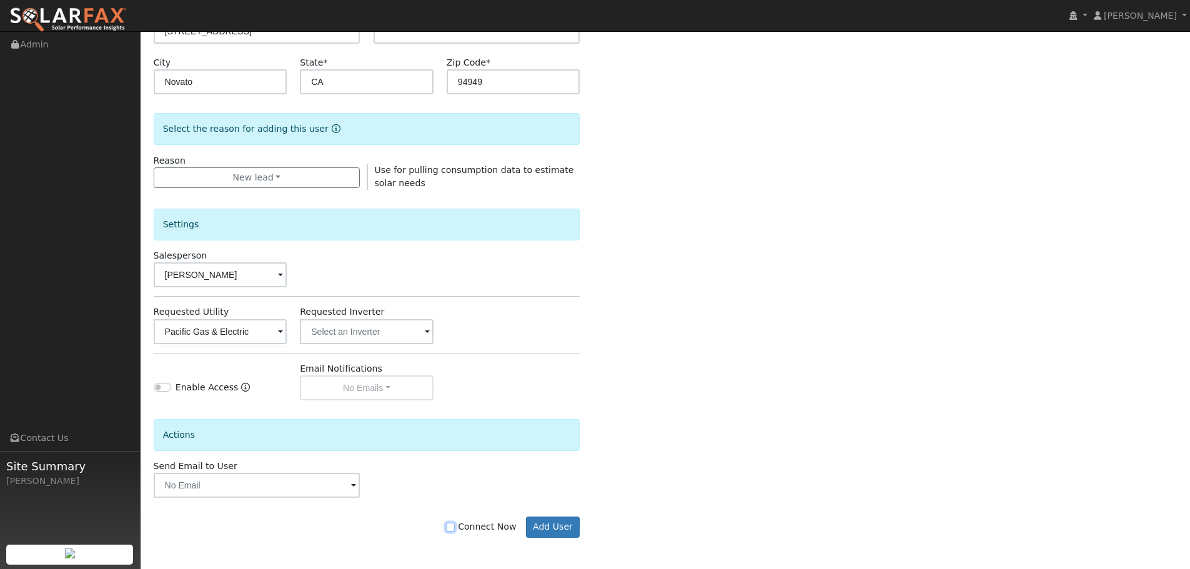
drag, startPoint x: 458, startPoint y: 528, endPoint x: 513, endPoint y: 529, distance: 55.0
click at [455, 527] on input "Connect Now" at bounding box center [450, 527] width 9 height 9
checkbox input "true"
click at [539, 534] on button "Add User" at bounding box center [553, 527] width 54 height 21
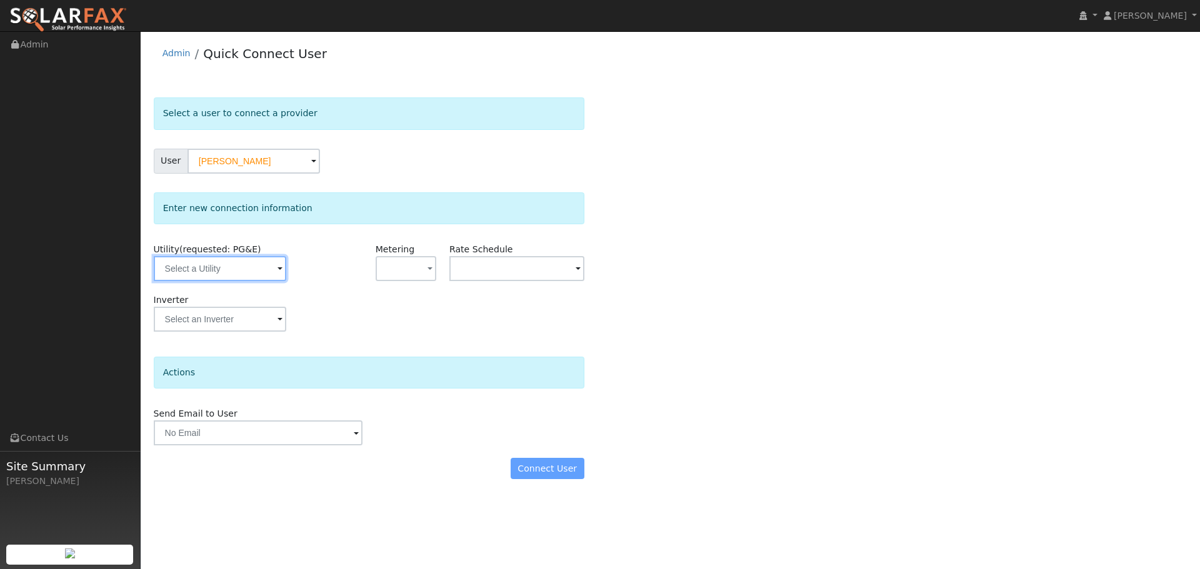
click at [198, 269] on input "text" at bounding box center [220, 268] width 132 height 25
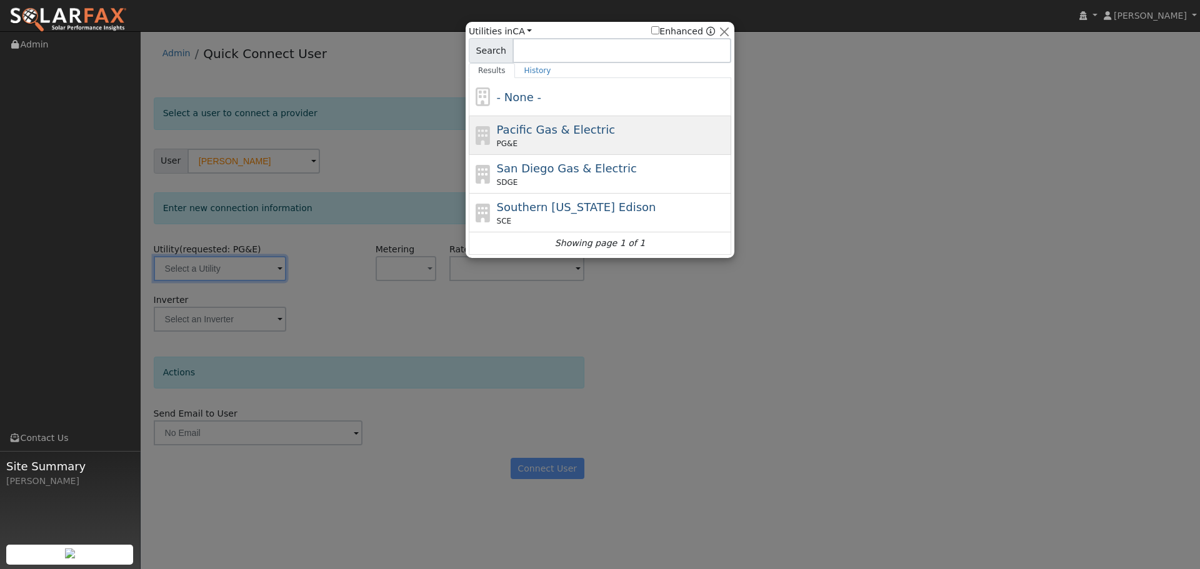
click at [537, 134] on span "Pacific Gas & Electric" at bounding box center [556, 129] width 118 height 13
type input "PG&E"
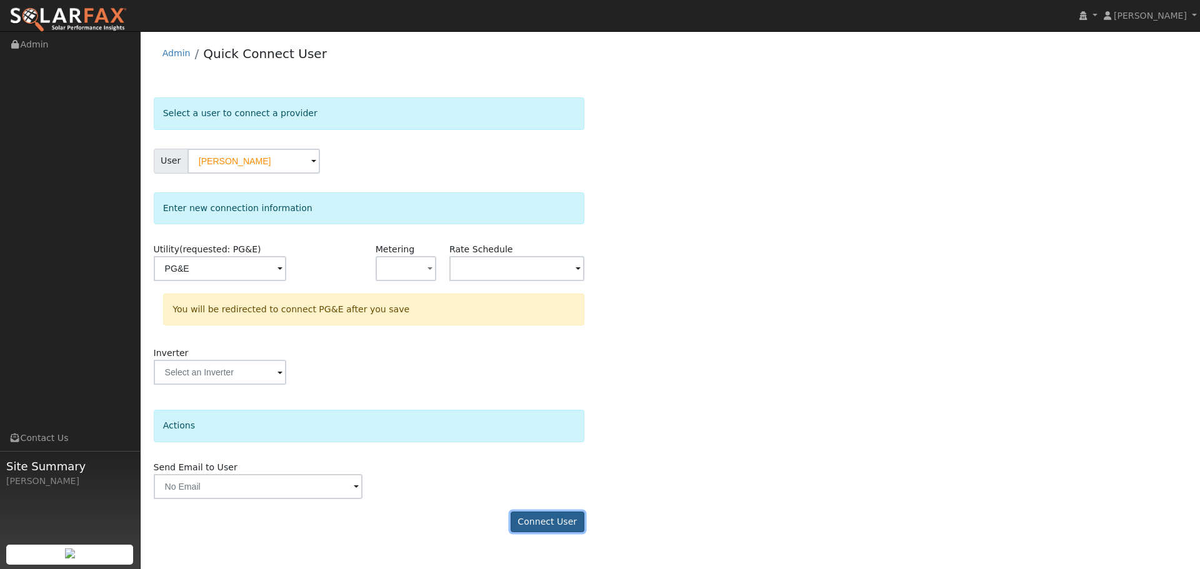
click at [562, 516] on button "Connect User" at bounding box center [548, 522] width 74 height 21
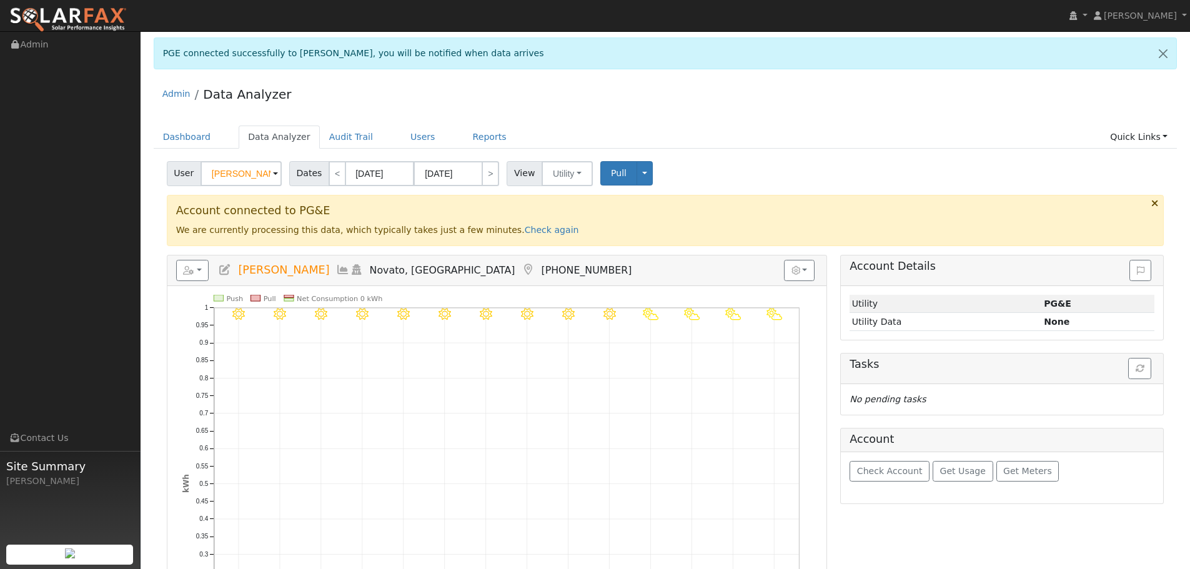
scroll to position [62, 0]
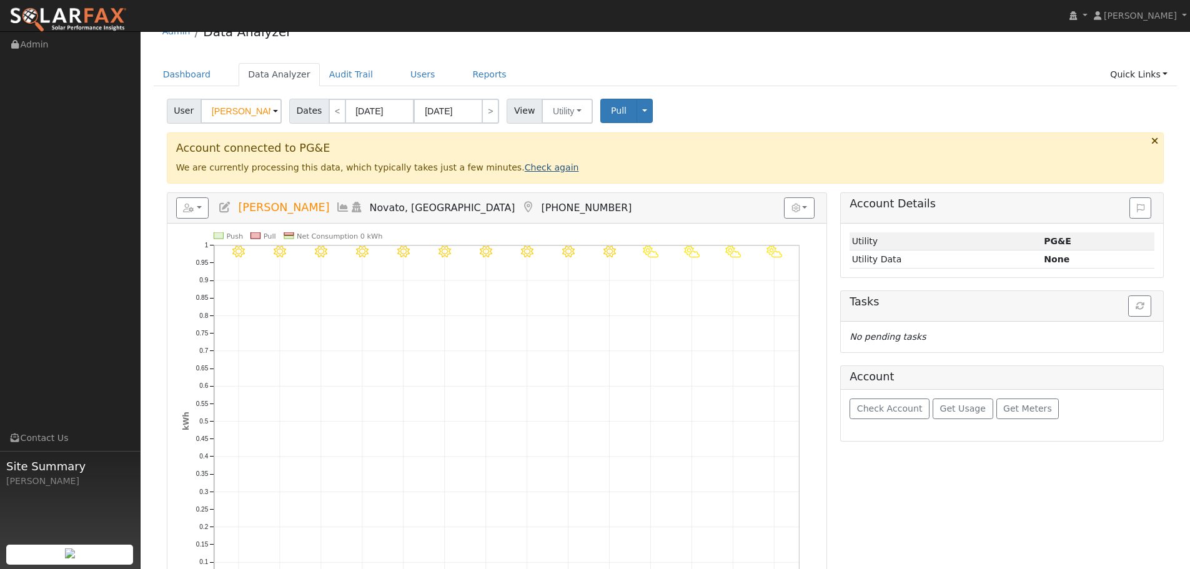
click at [525, 171] on link "Check again" at bounding box center [552, 167] width 54 height 10
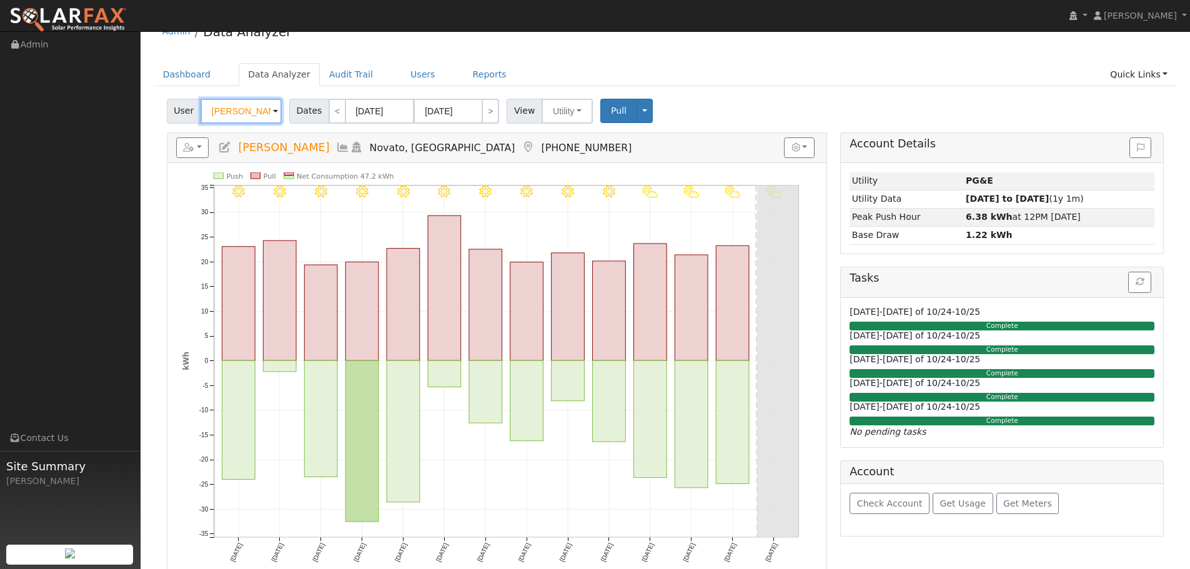
click at [265, 112] on input "[PERSON_NAME]" at bounding box center [241, 111] width 81 height 25
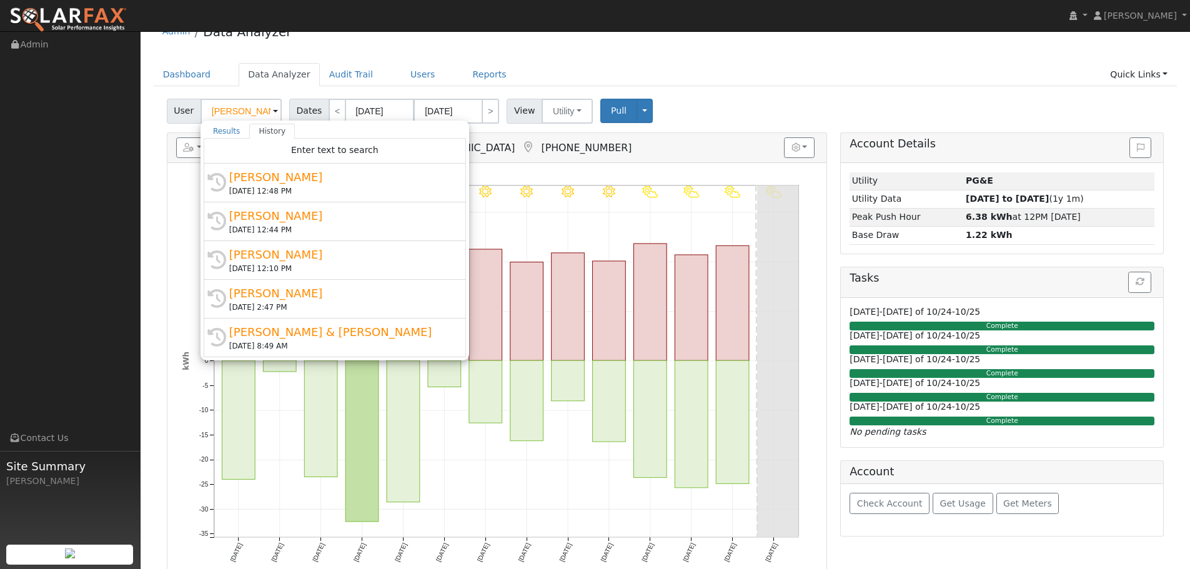
drag, startPoint x: 146, startPoint y: 134, endPoint x: 170, endPoint y: 137, distance: 24.7
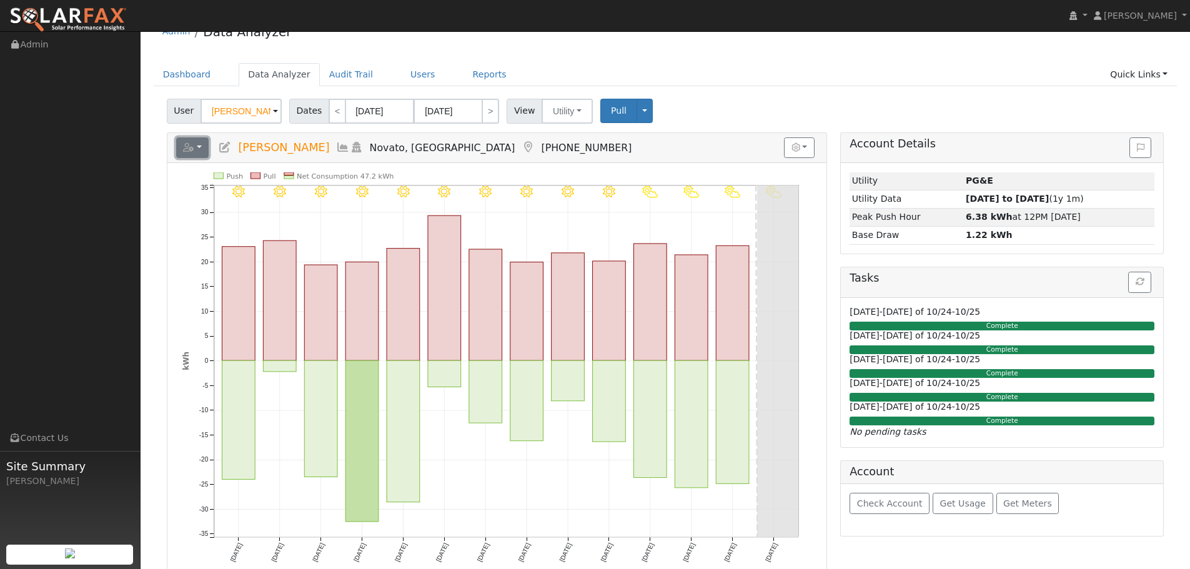
click at [184, 140] on button "button" at bounding box center [192, 147] width 33 height 21
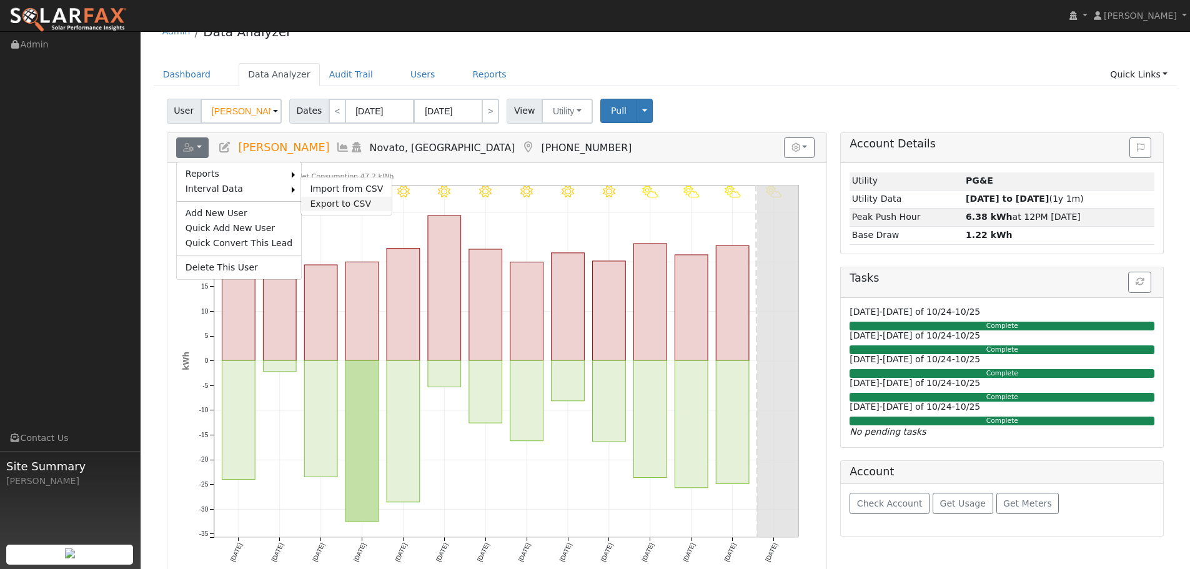
click at [356, 197] on link "Export to CSV" at bounding box center [346, 204] width 91 height 15
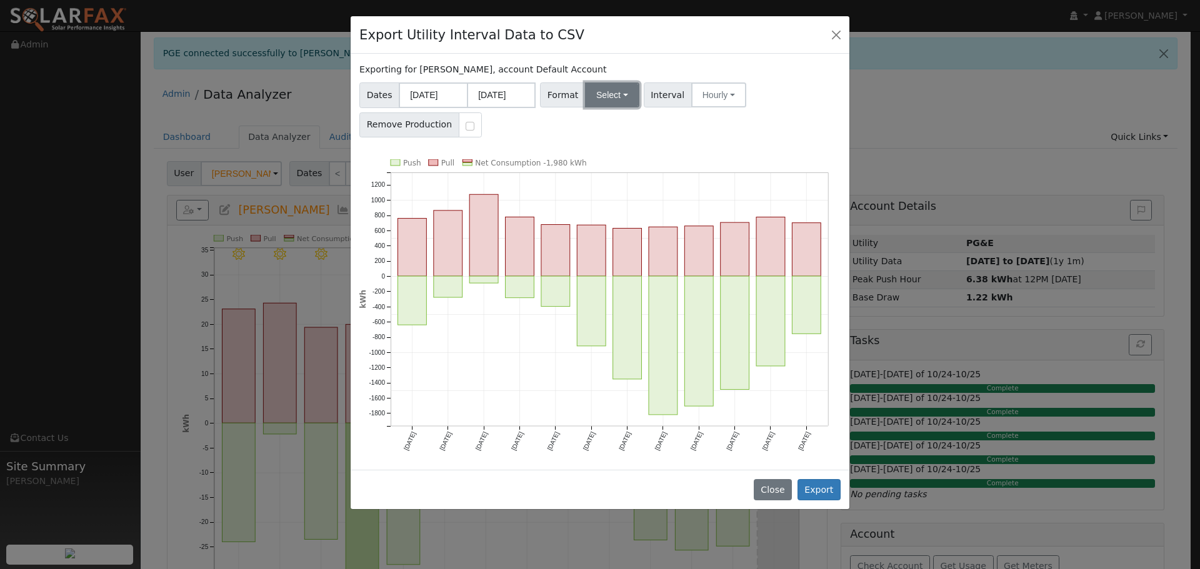
click at [592, 104] on button "Select" at bounding box center [612, 94] width 54 height 25
click at [639, 196] on link "Aurora" at bounding box center [626, 202] width 89 height 17
click at [821, 491] on button "Export" at bounding box center [818, 489] width 43 height 21
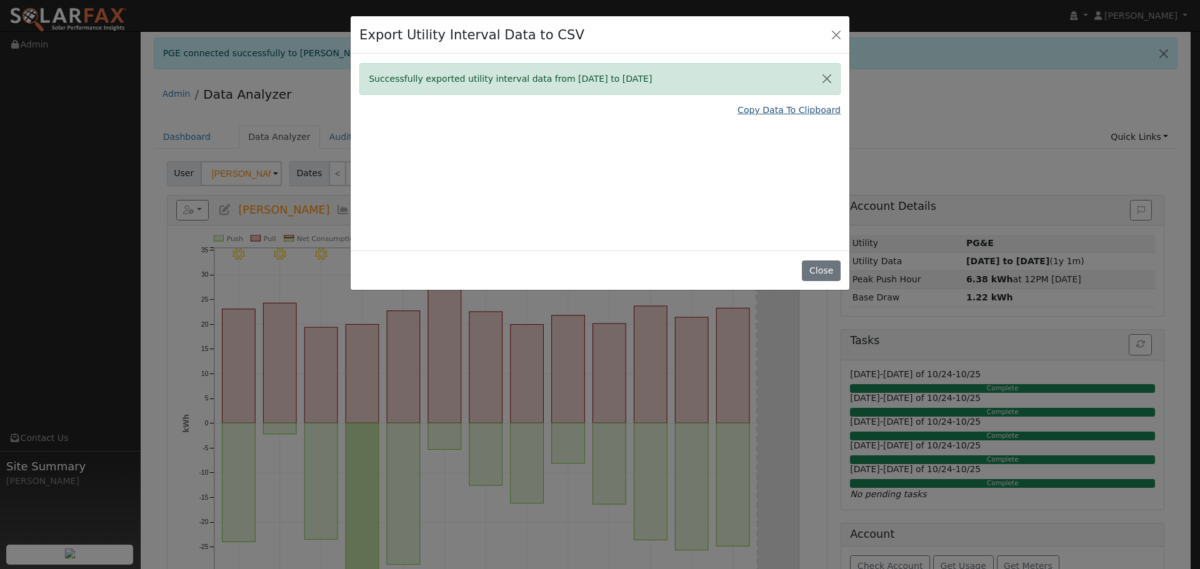
click at [794, 110] on link "Copy Data To Clipboard" at bounding box center [788, 110] width 103 height 13
click at [828, 271] on button "Close" at bounding box center [821, 271] width 38 height 21
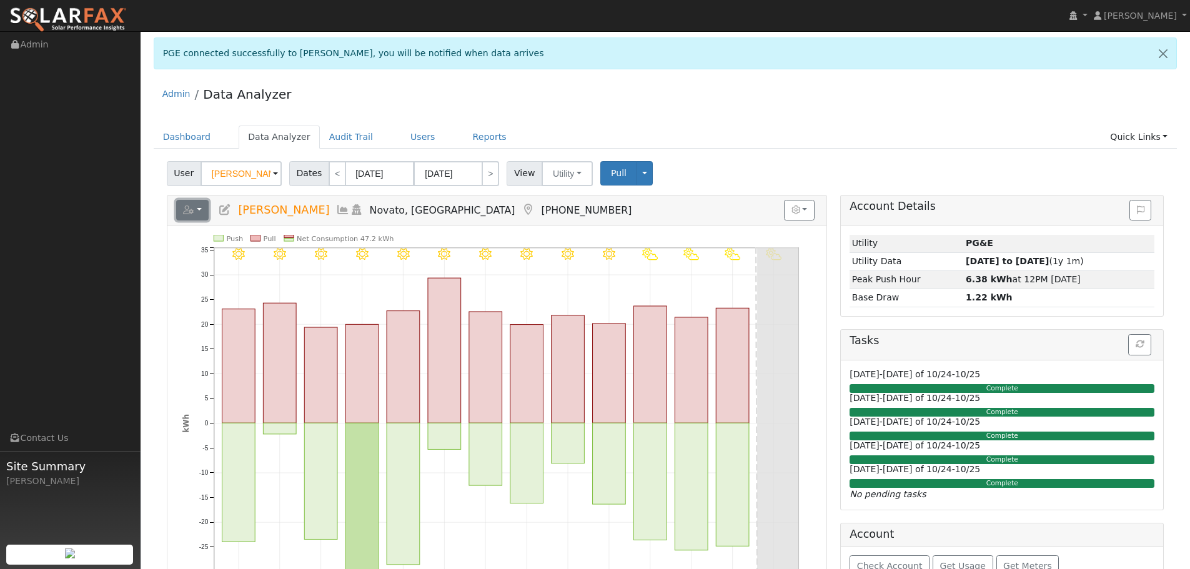
click at [186, 208] on icon "button" at bounding box center [188, 210] width 11 height 9
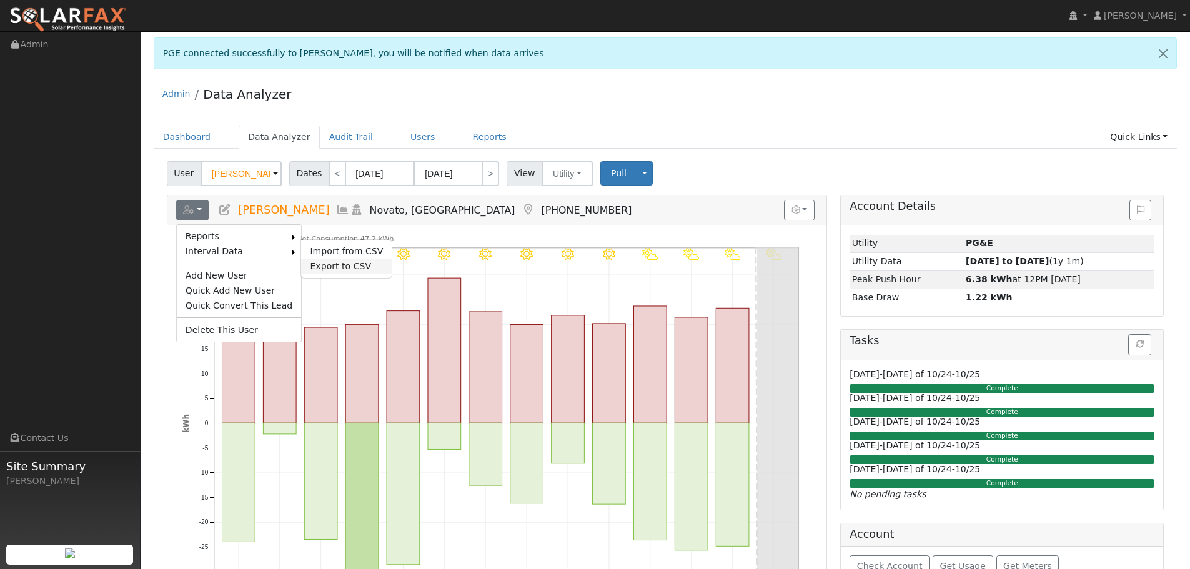
click at [332, 262] on link "Export to CSV" at bounding box center [346, 266] width 91 height 15
